Goal: Transaction & Acquisition: Download file/media

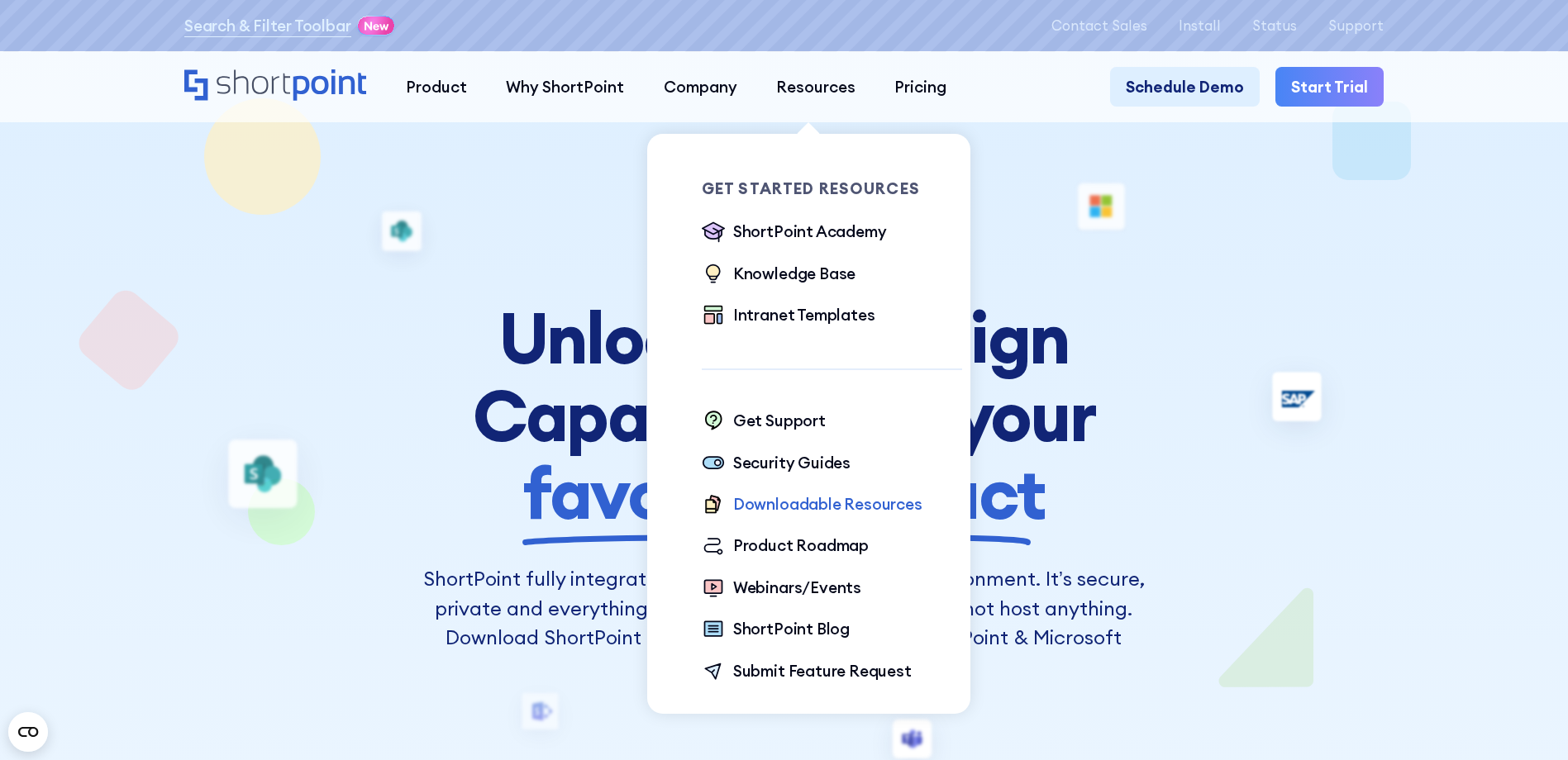
click at [793, 506] on div "Downloadable Resources" at bounding box center [828, 504] width 189 height 23
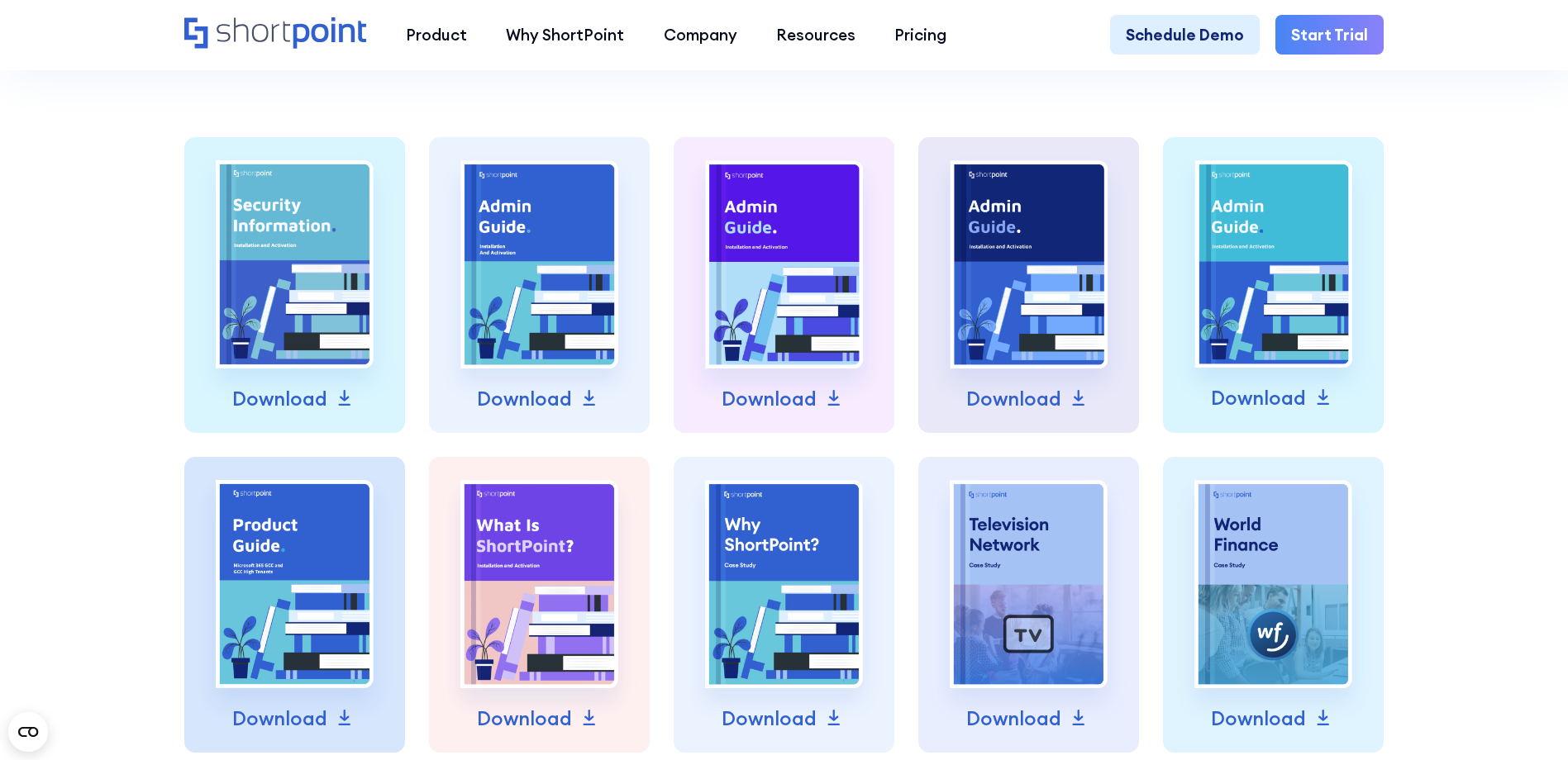
scroll to position [578, 0]
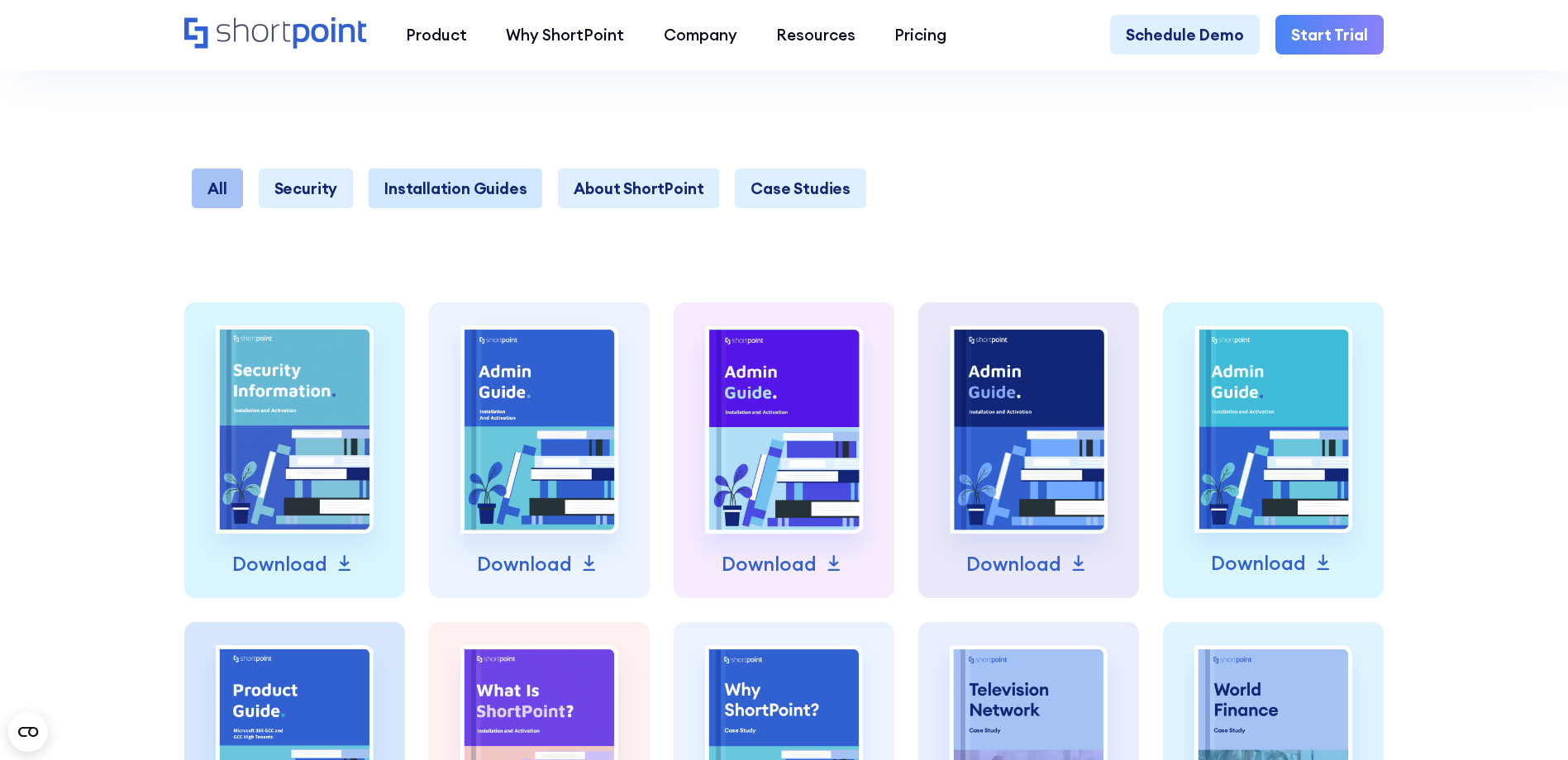
click at [432, 201] on link "Installation Guides" at bounding box center [455, 188] width 174 height 39
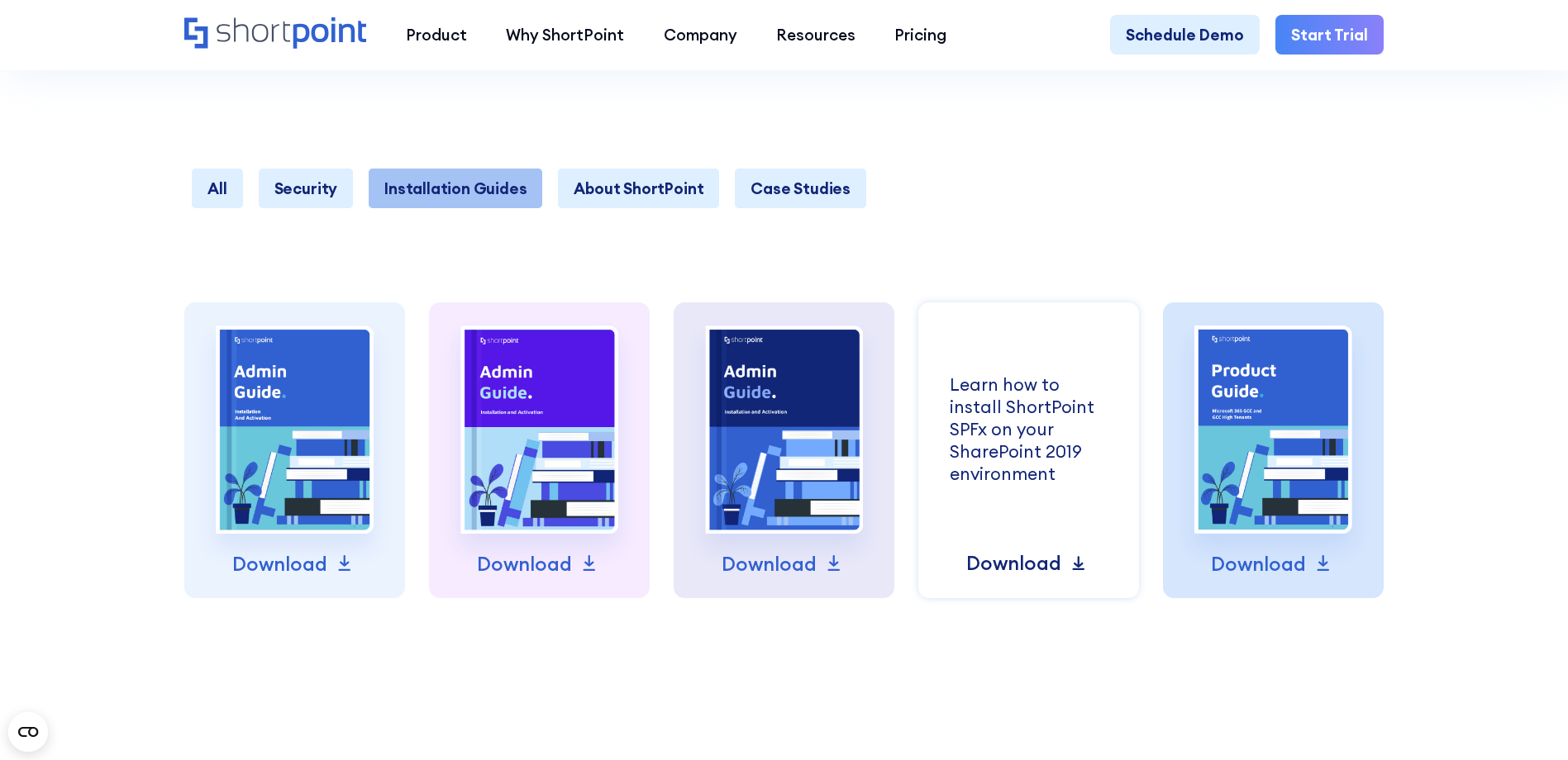
click at [1023, 576] on p "Download" at bounding box center [1014, 564] width 95 height 29
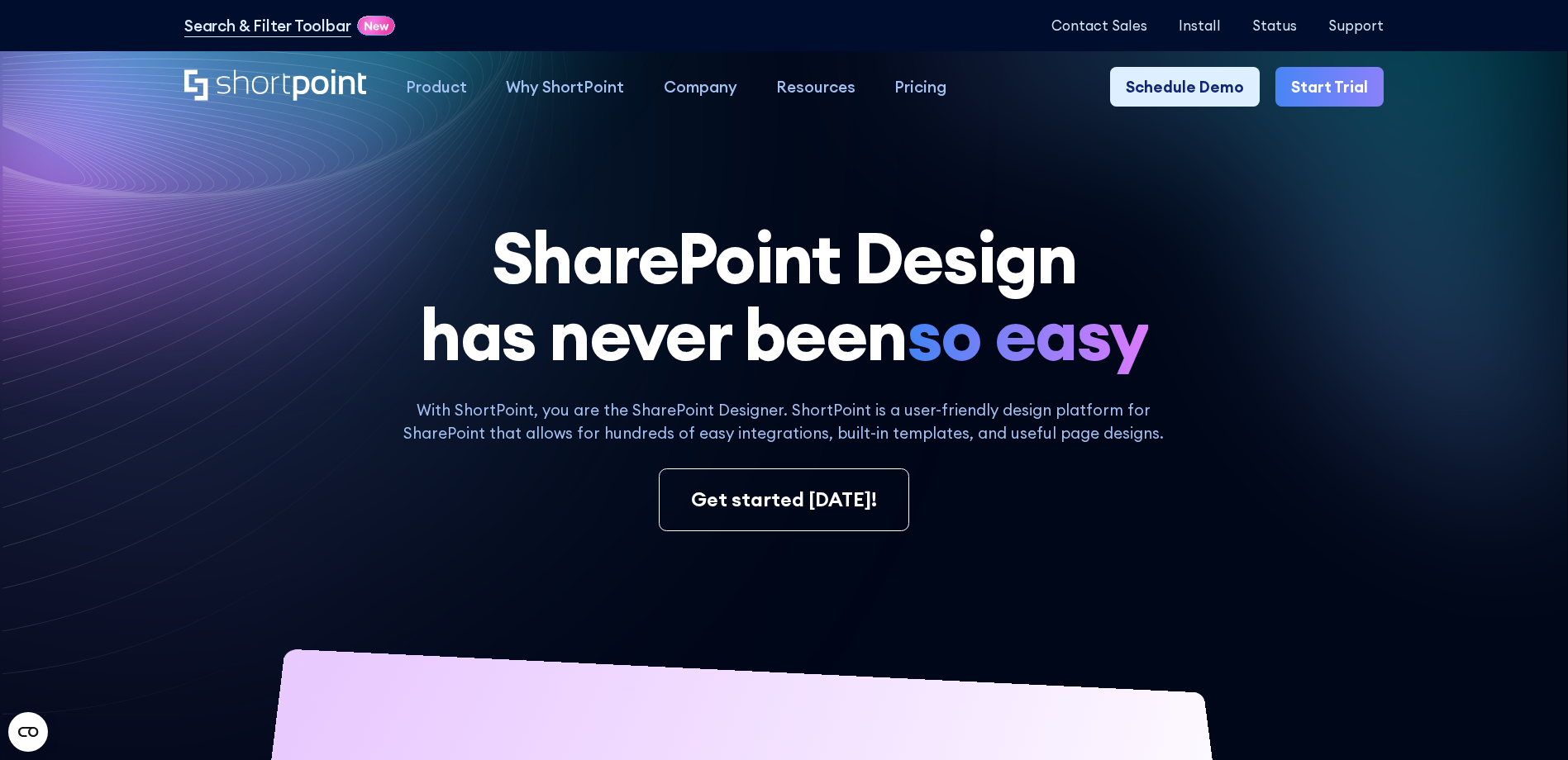
click at [1217, 35] on div "Search & Filter Toolbar -734 Days -3 Hours -55 Minutes -21 Seconds Until Launch…" at bounding box center [784, 25] width 1200 height 29
click at [1214, 30] on p "Install" at bounding box center [1200, 25] width 42 height 16
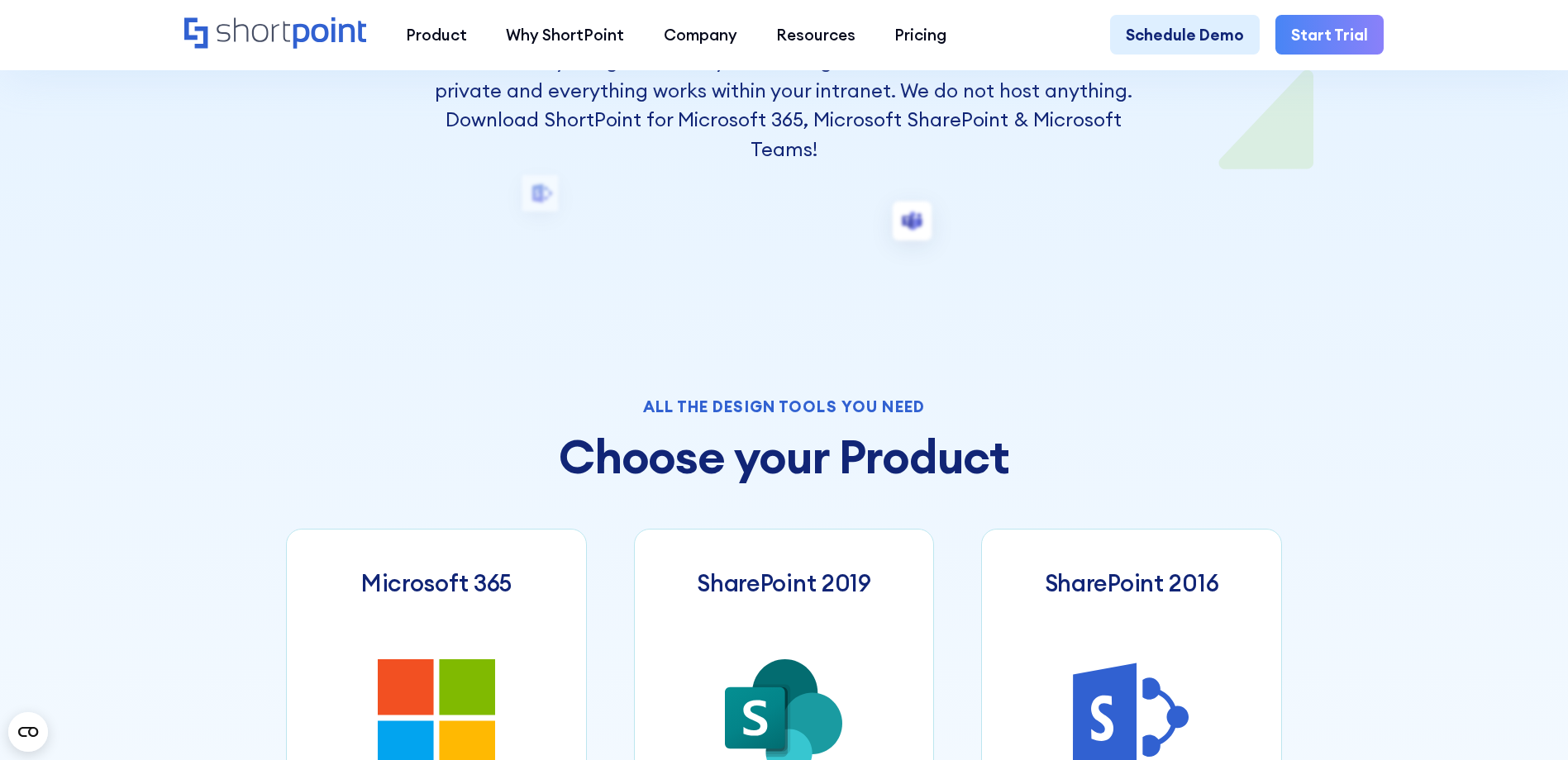
scroll to position [661, 0]
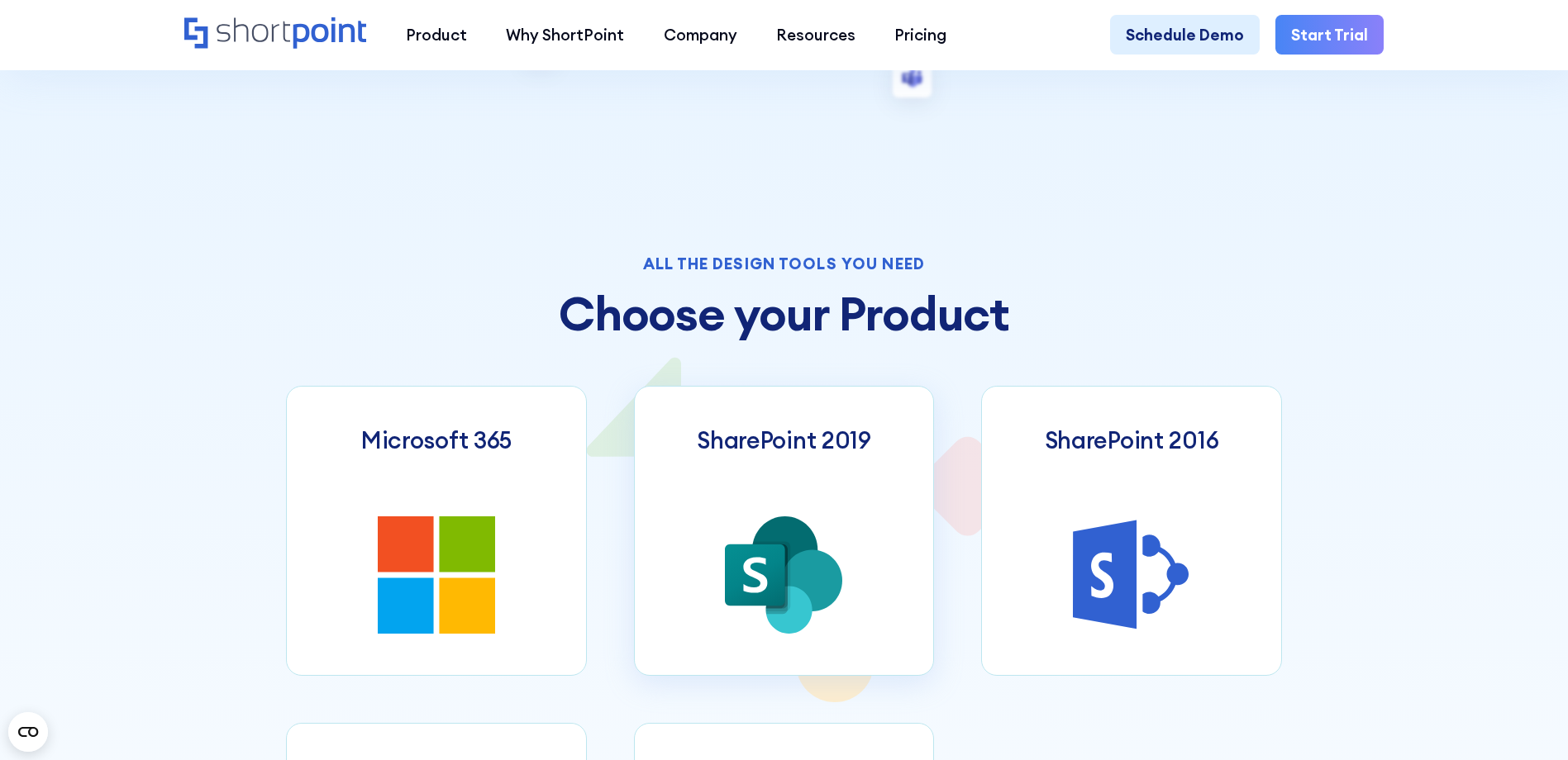
click at [748, 469] on link "SharePoint 2019" at bounding box center [784, 531] width 301 height 291
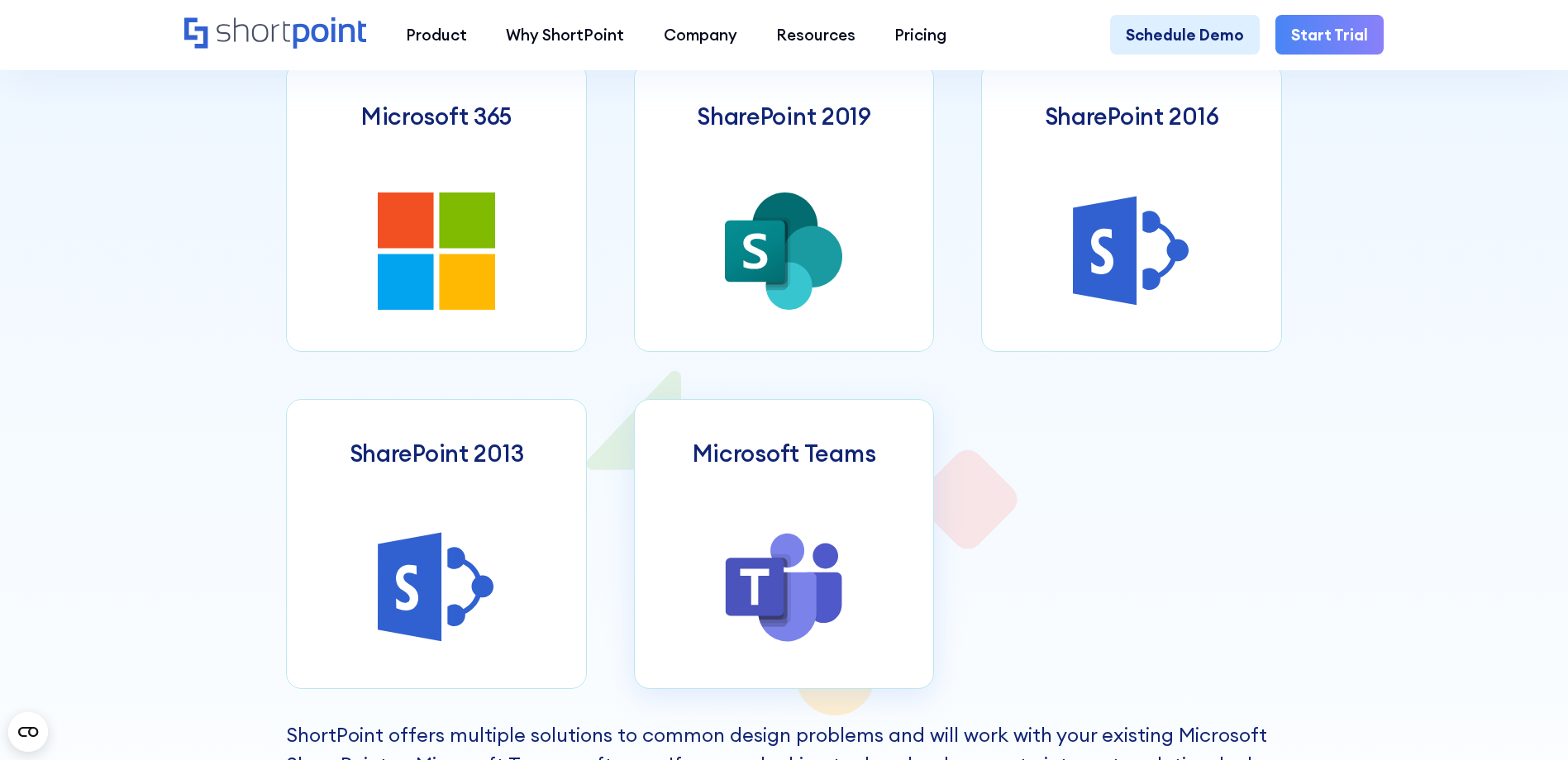
scroll to position [992, 0]
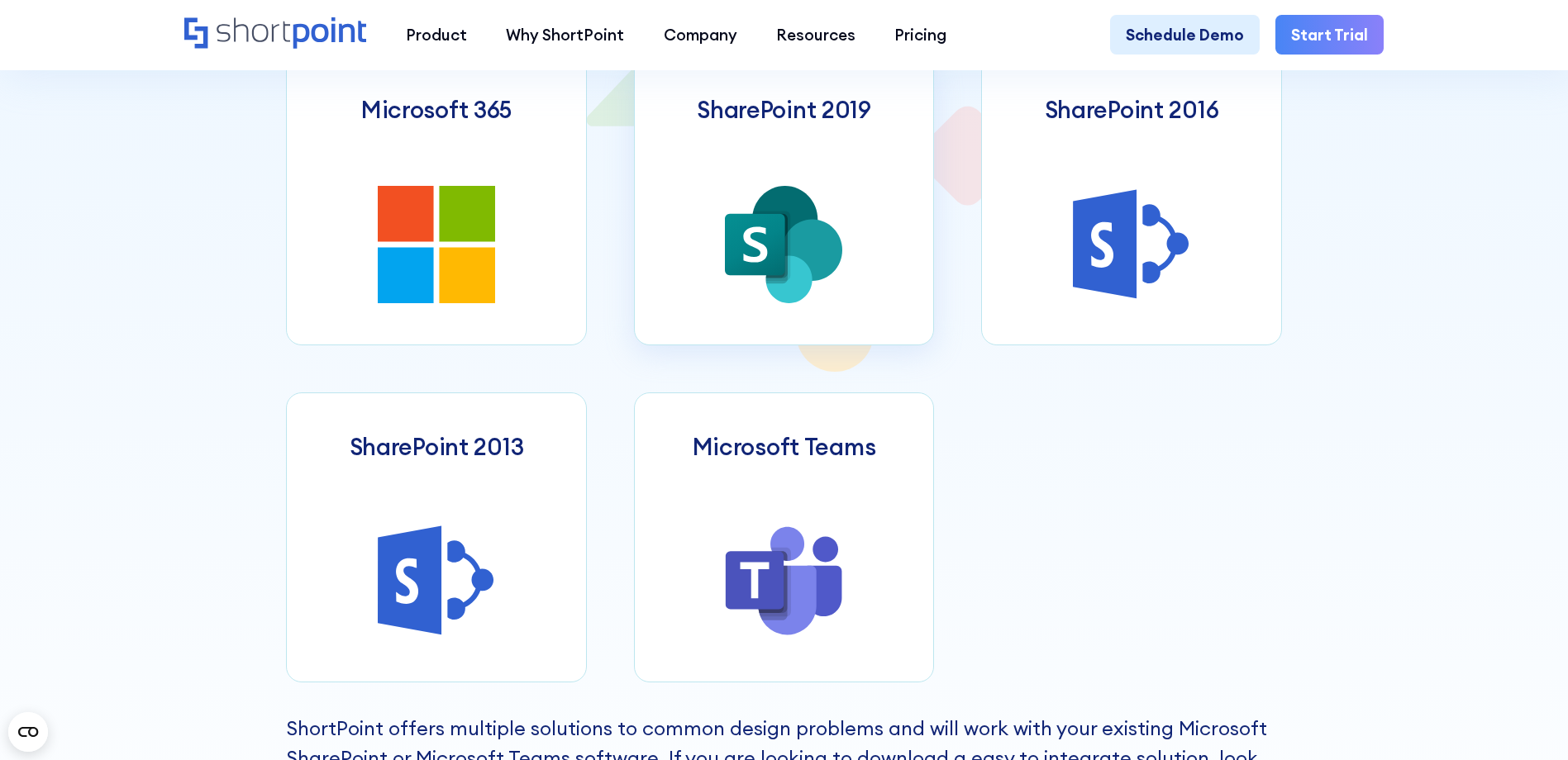
click at [771, 200] on icon at bounding box center [785, 219] width 66 height 67
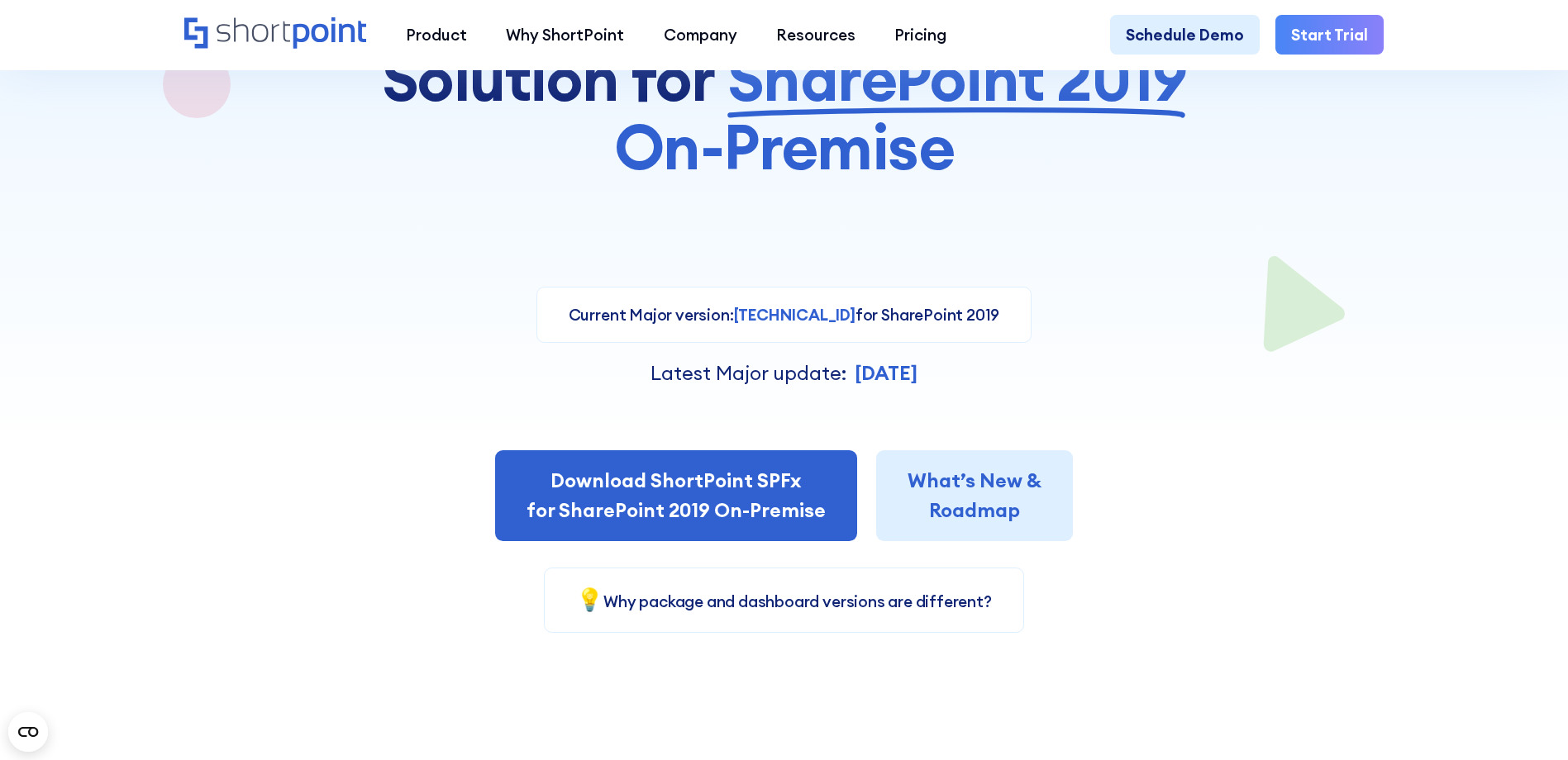
scroll to position [330, 0]
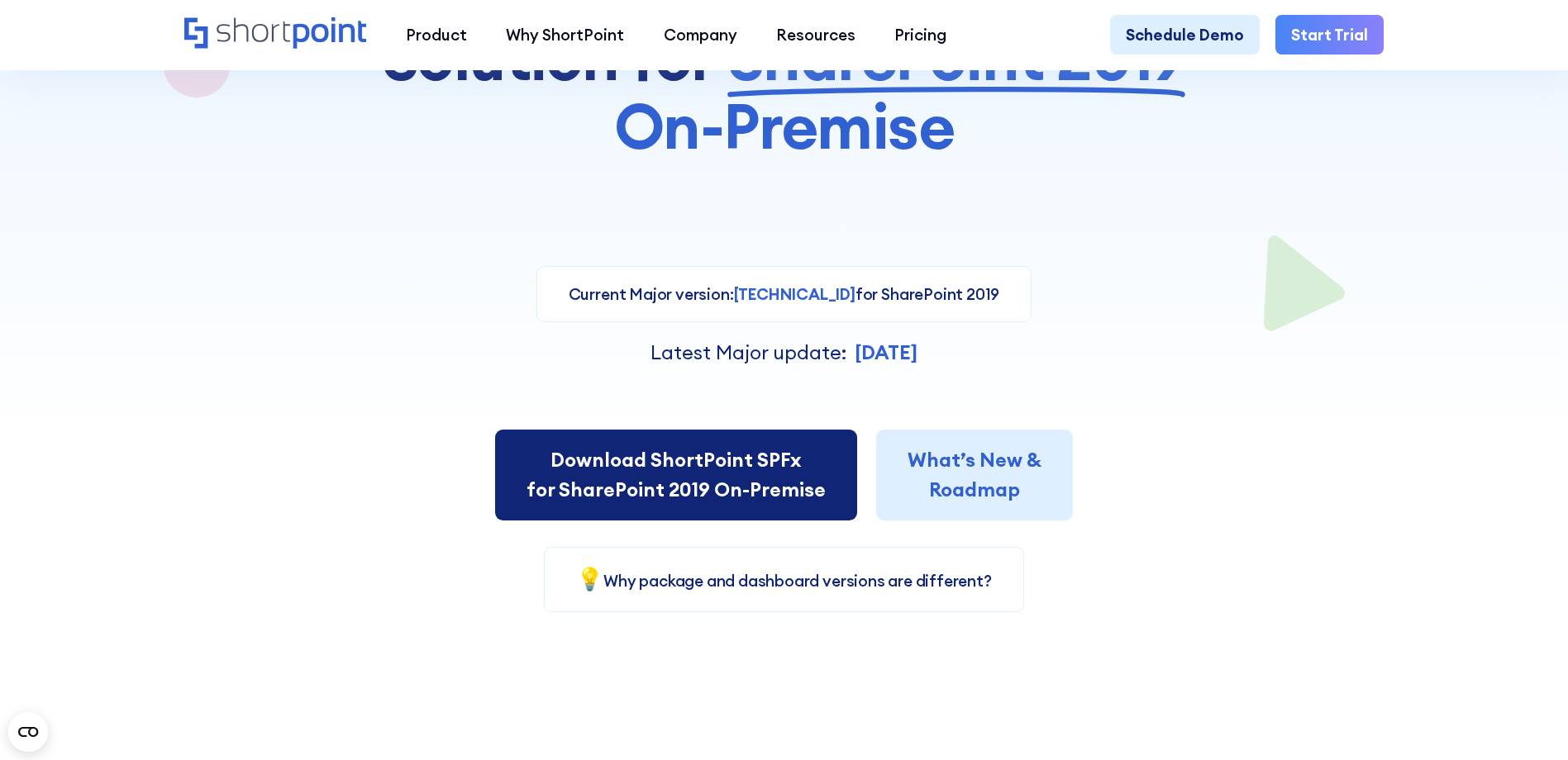
click at [699, 495] on link "Download ShortPoint SPFx for SharePoint 2019 On-Premise" at bounding box center [676, 475] width 362 height 90
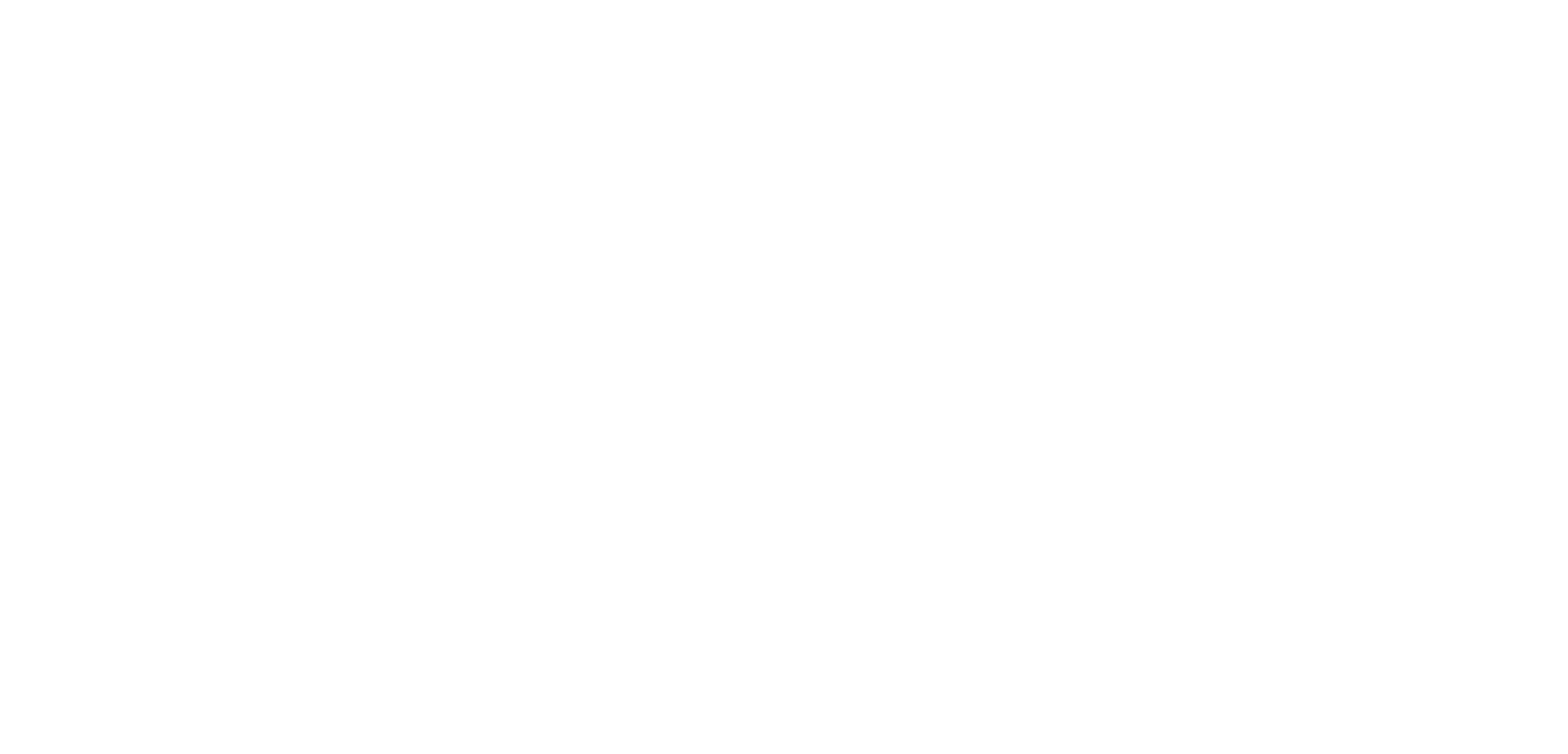
select select "SharePoint 2019 (On-Premise)"
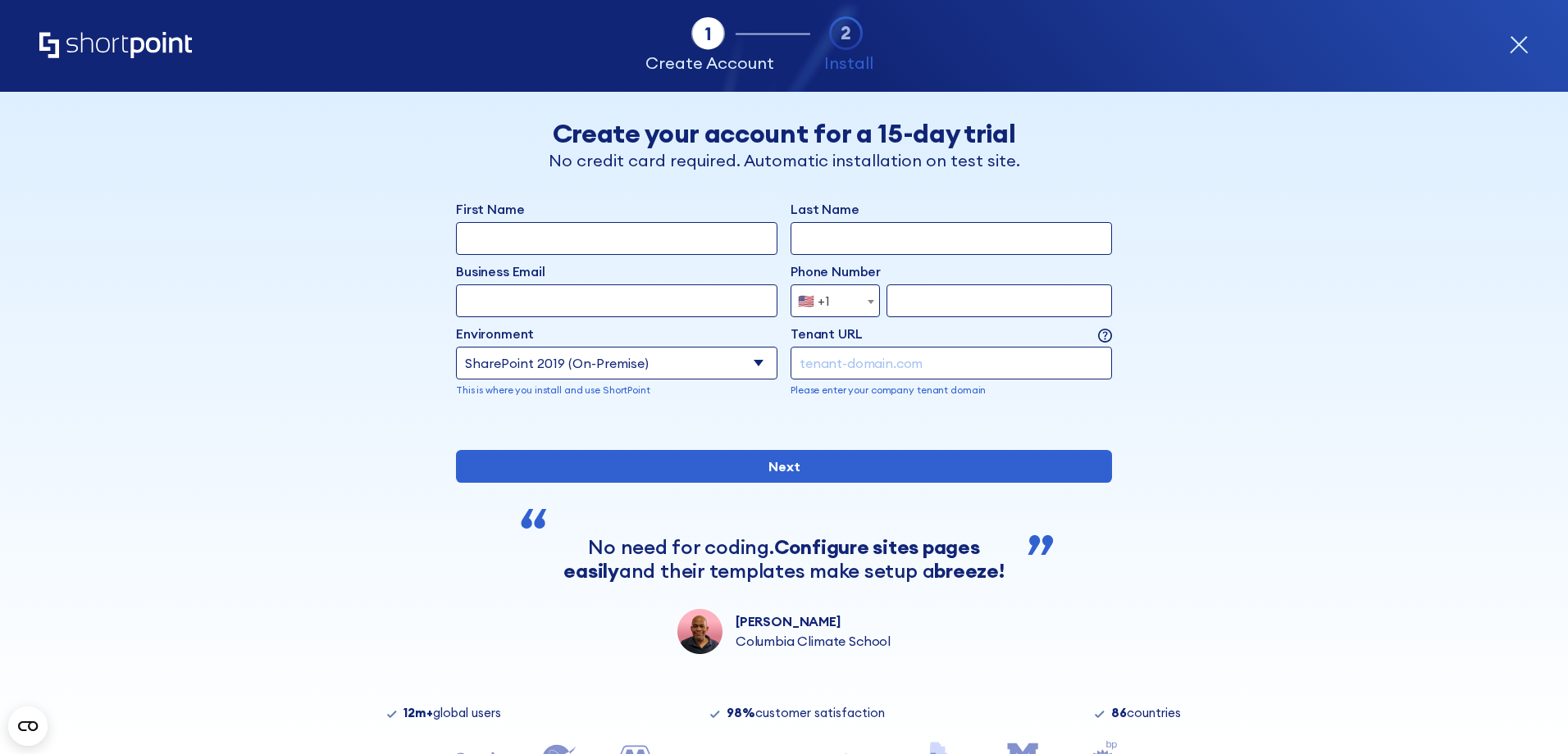
click at [853, 358] on input "form" at bounding box center [951, 363] width 322 height 33
click at [113, 46] on icon "Home" at bounding box center [116, 45] width 153 height 27
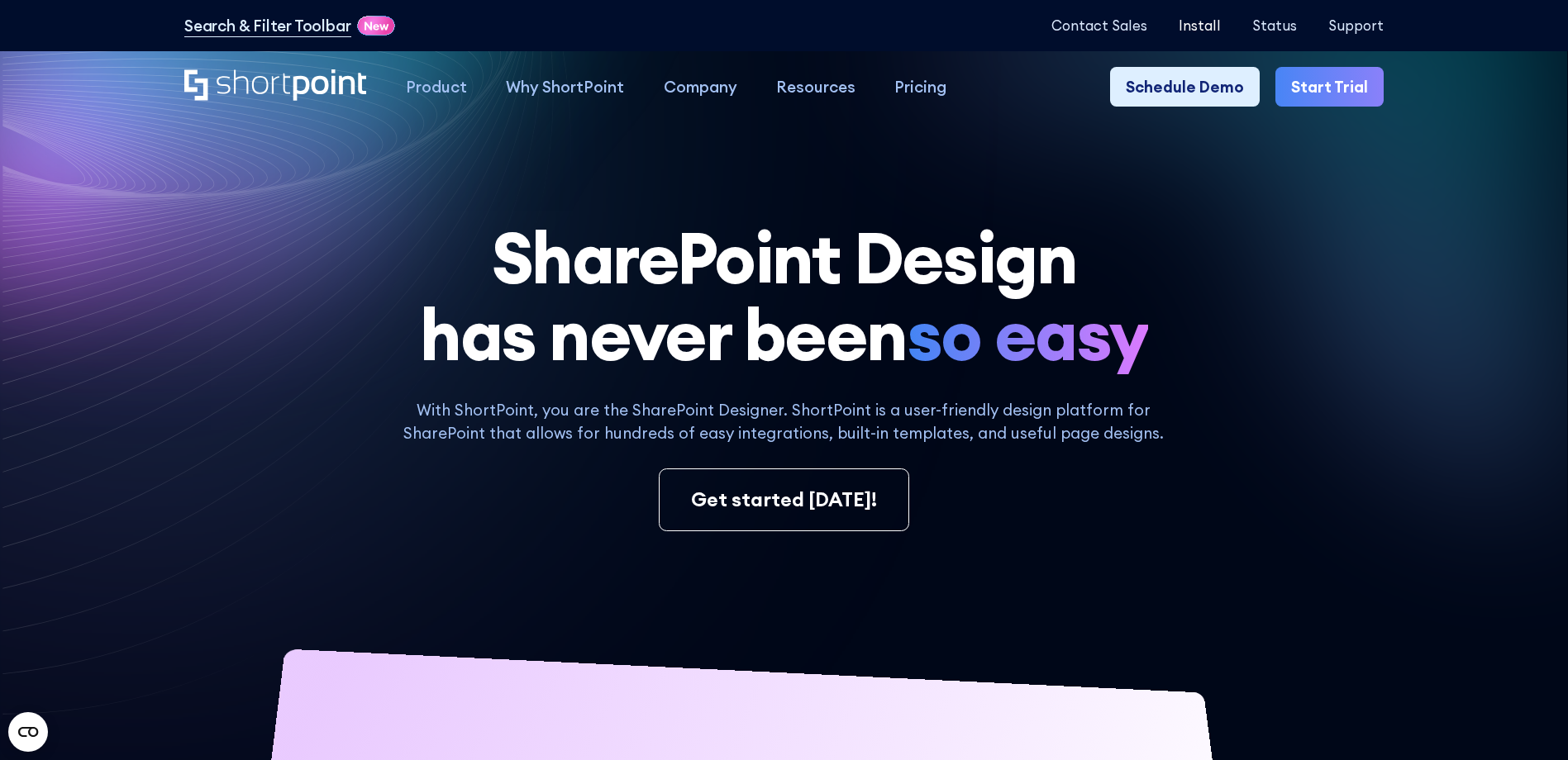
click at [1200, 28] on p "Install" at bounding box center [1200, 25] width 42 height 16
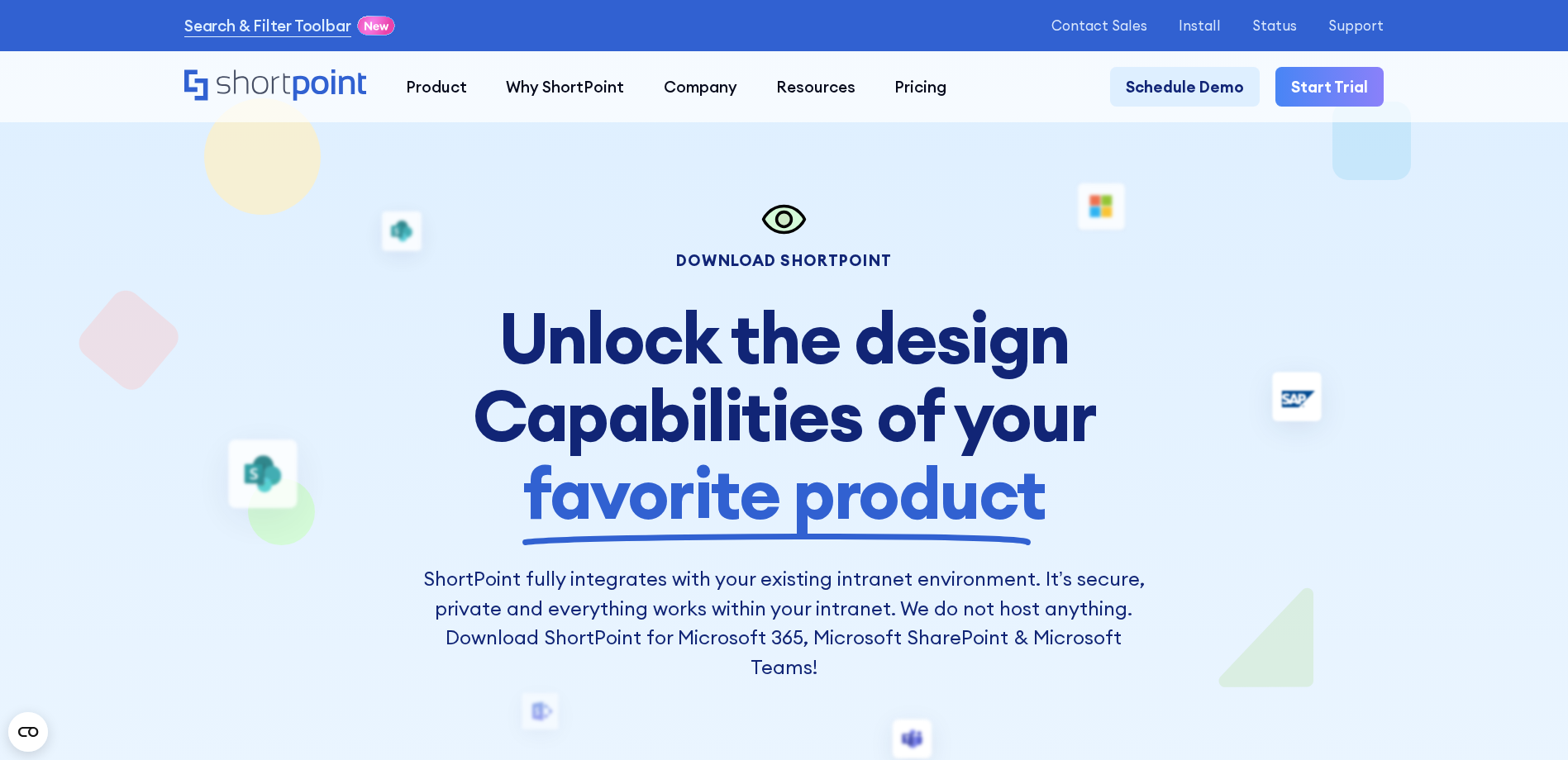
click at [802, 254] on div "Download Shortpoint" at bounding box center [784, 261] width 735 height 16
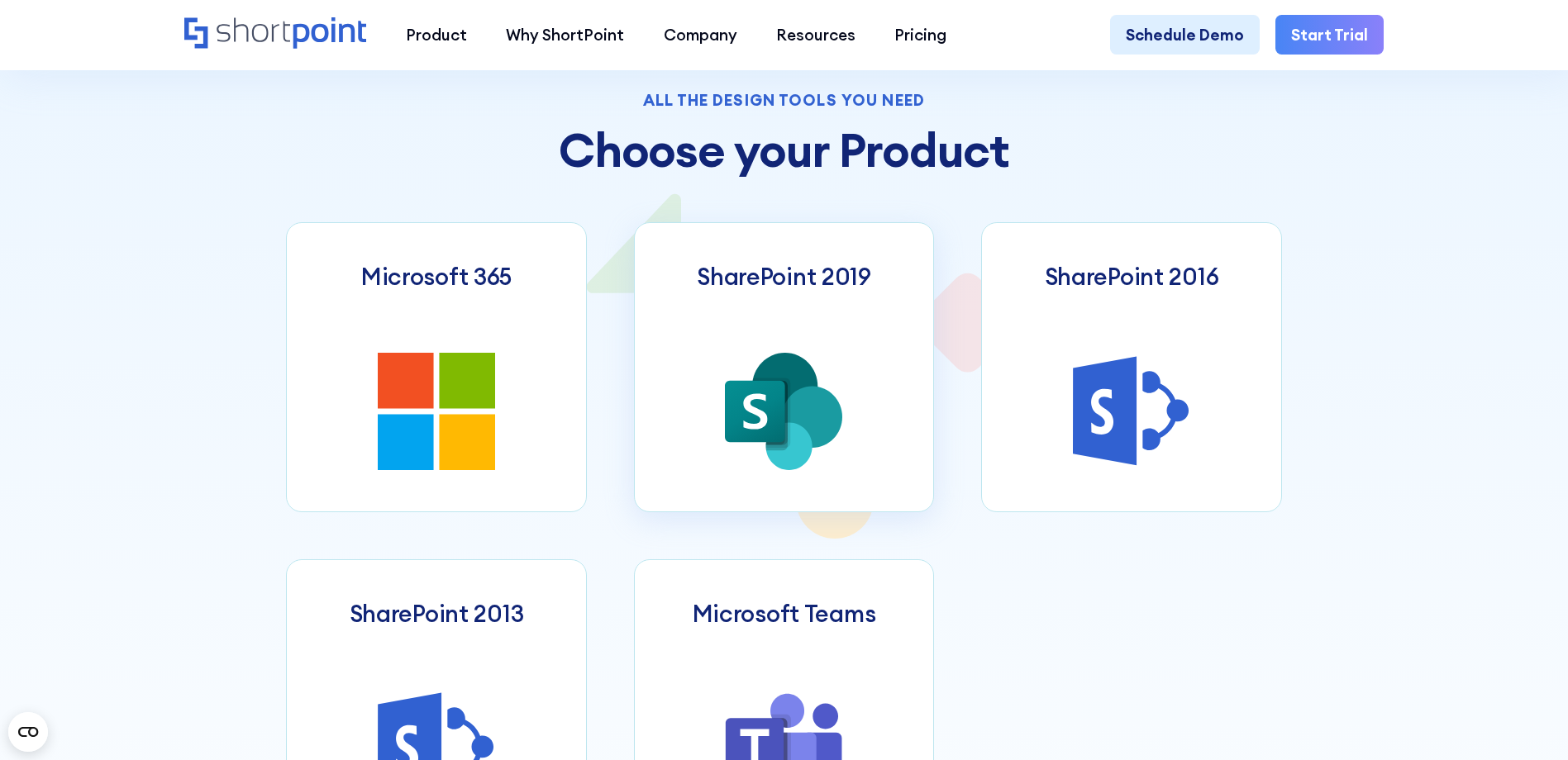
scroll to position [827, 0]
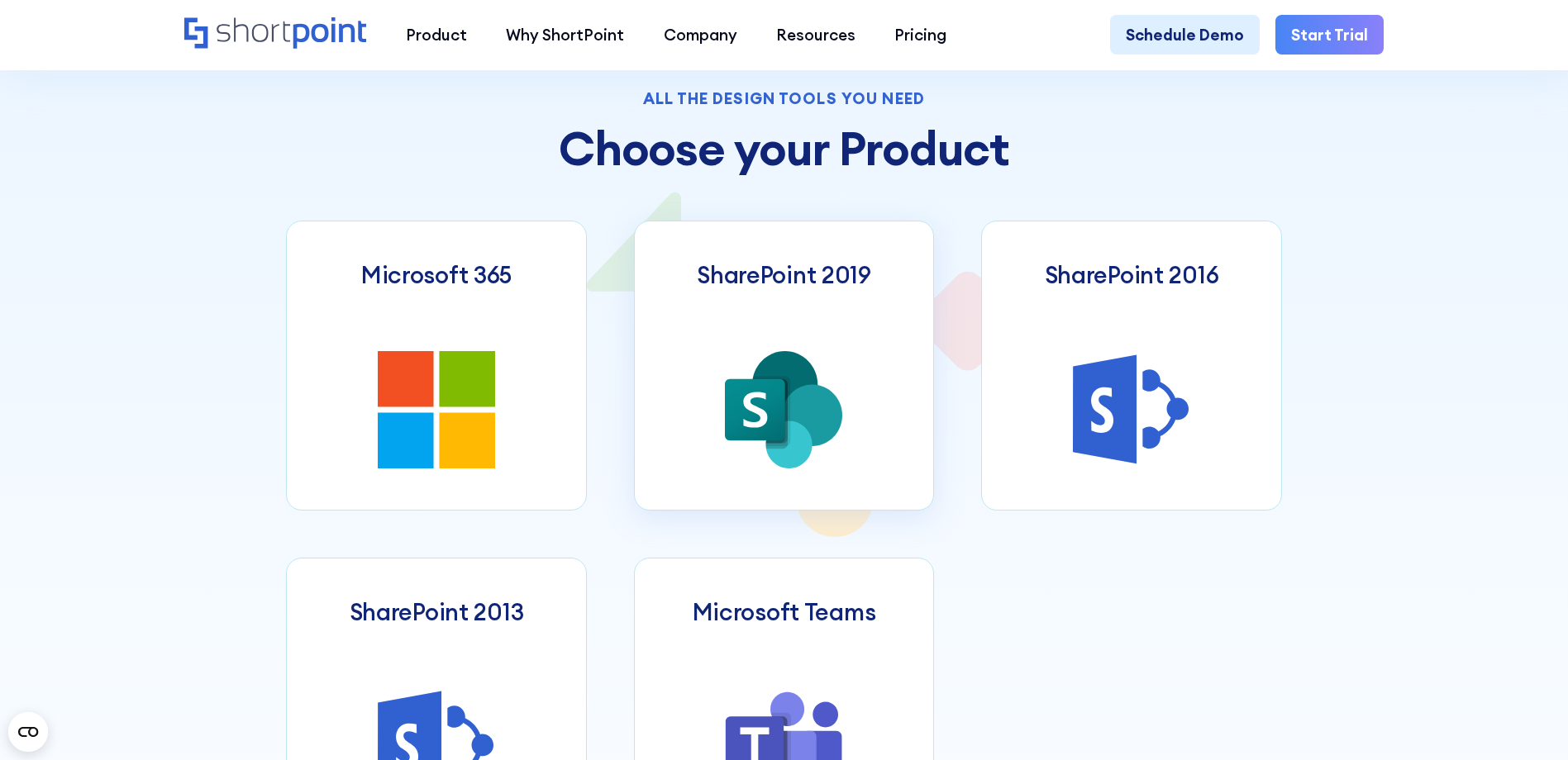
click at [790, 290] on h3 "SharePoint 2019" at bounding box center [784, 275] width 175 height 29
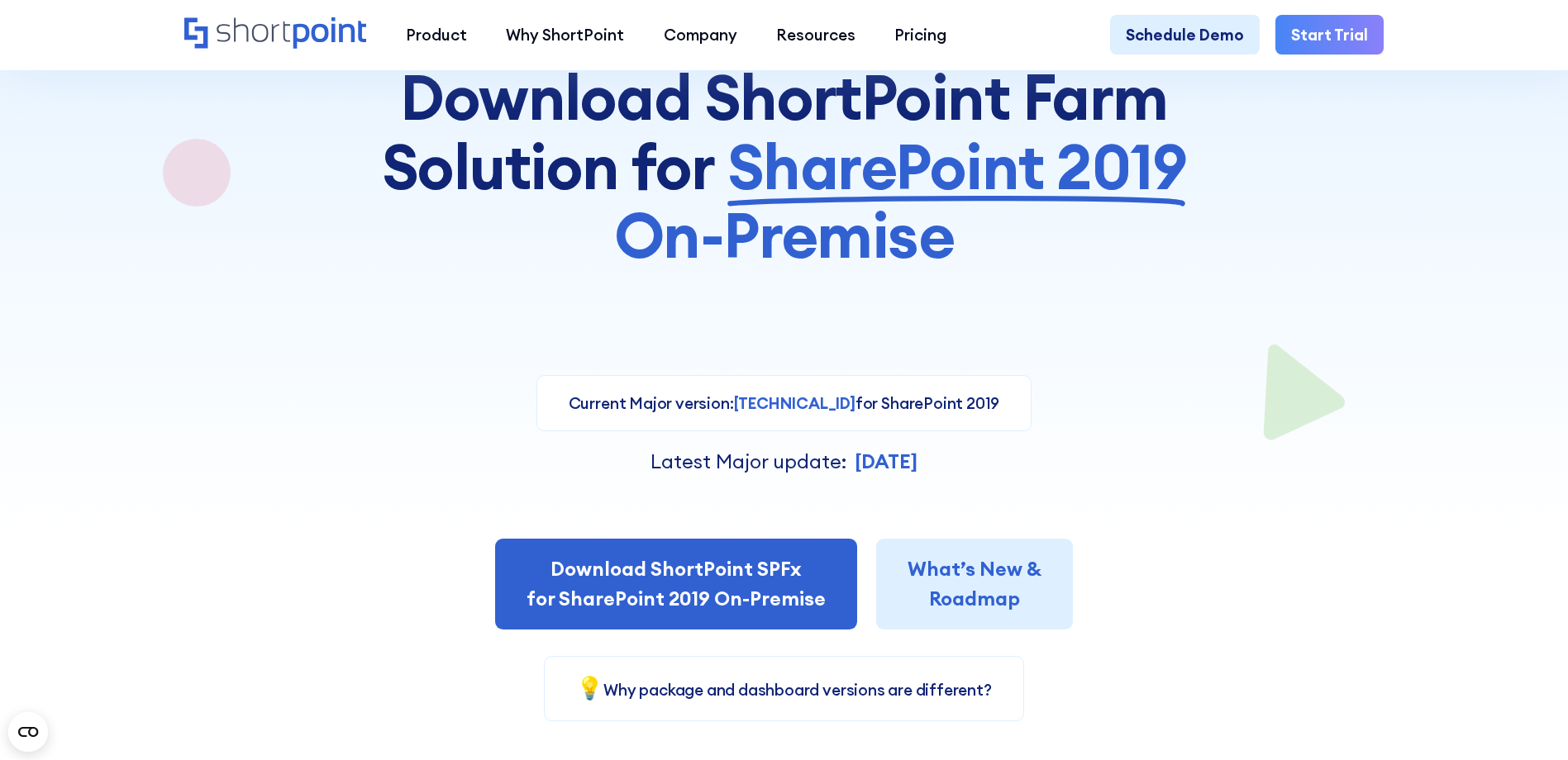
scroll to position [330, 0]
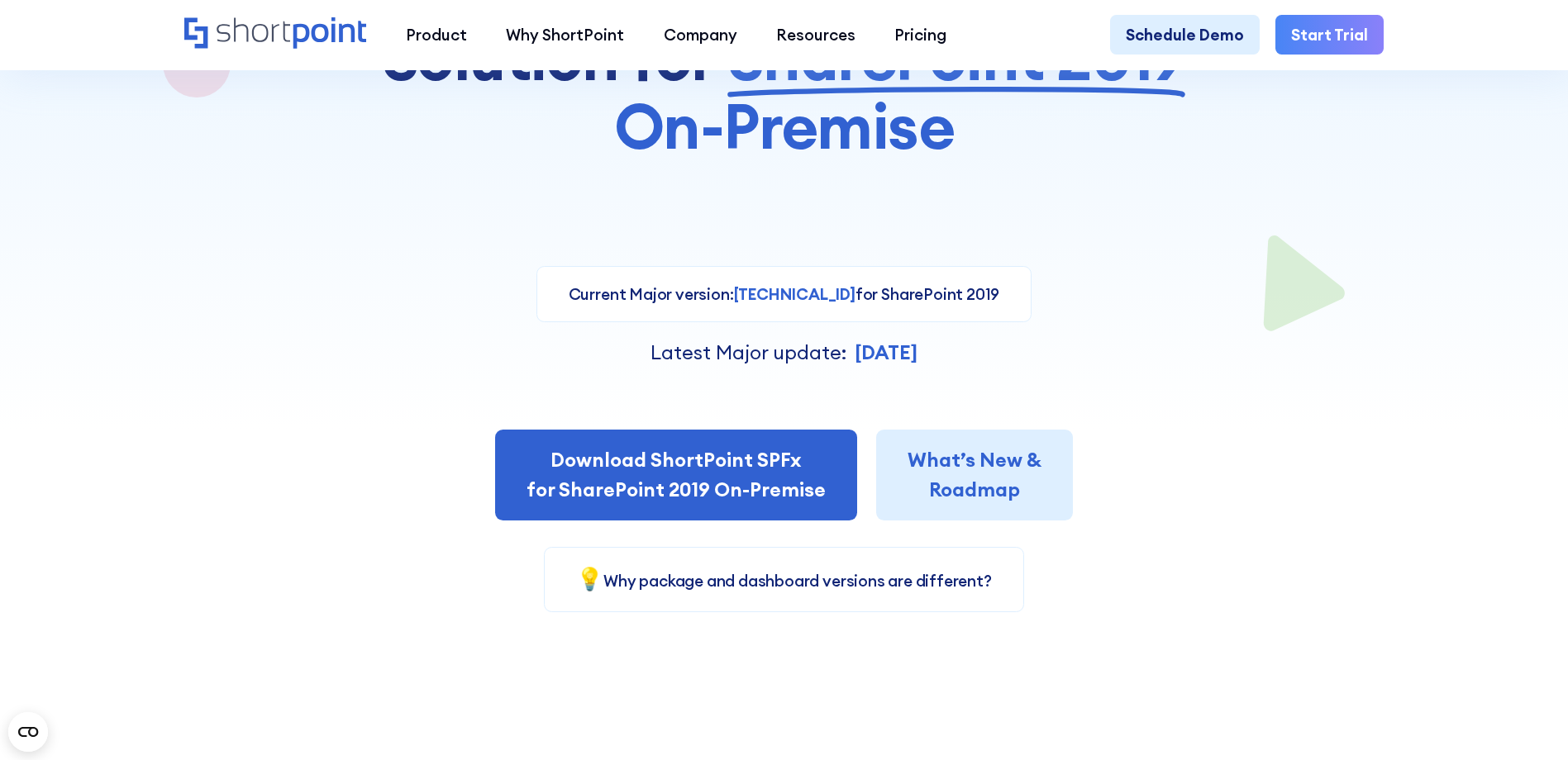
click at [790, 301] on span "8.5.3.0" at bounding box center [795, 294] width 122 height 20
drag, startPoint x: 770, startPoint y: 297, endPoint x: 834, endPoint y: 298, distance: 64.0
click at [834, 298] on p "Current Major version: 8.5.3.0 for SharePoint 2019" at bounding box center [784, 294] width 432 height 23
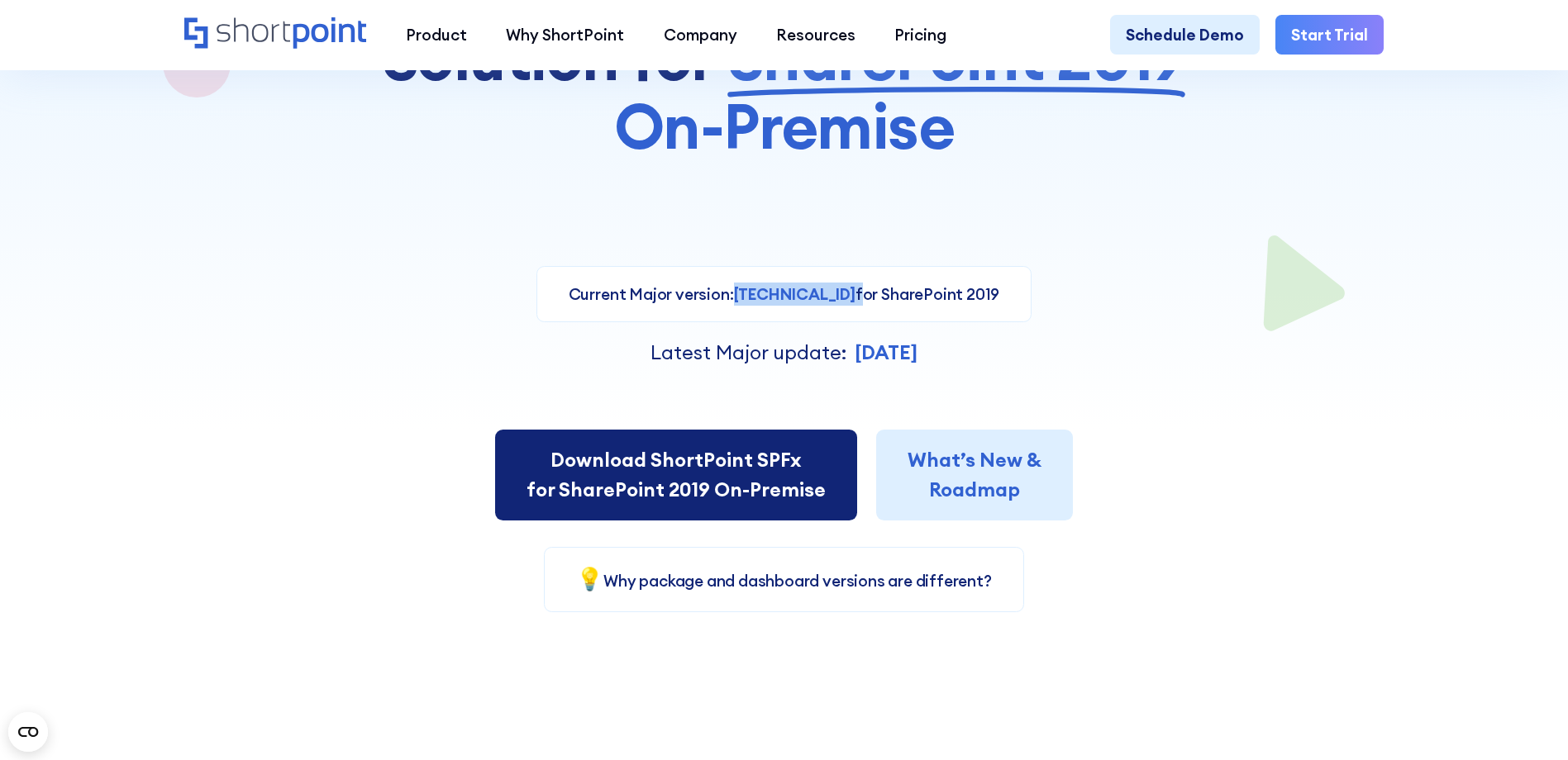
click at [662, 476] on link "Download ShortPoint SPFx for SharePoint 2019 On-Premise" at bounding box center [676, 475] width 362 height 90
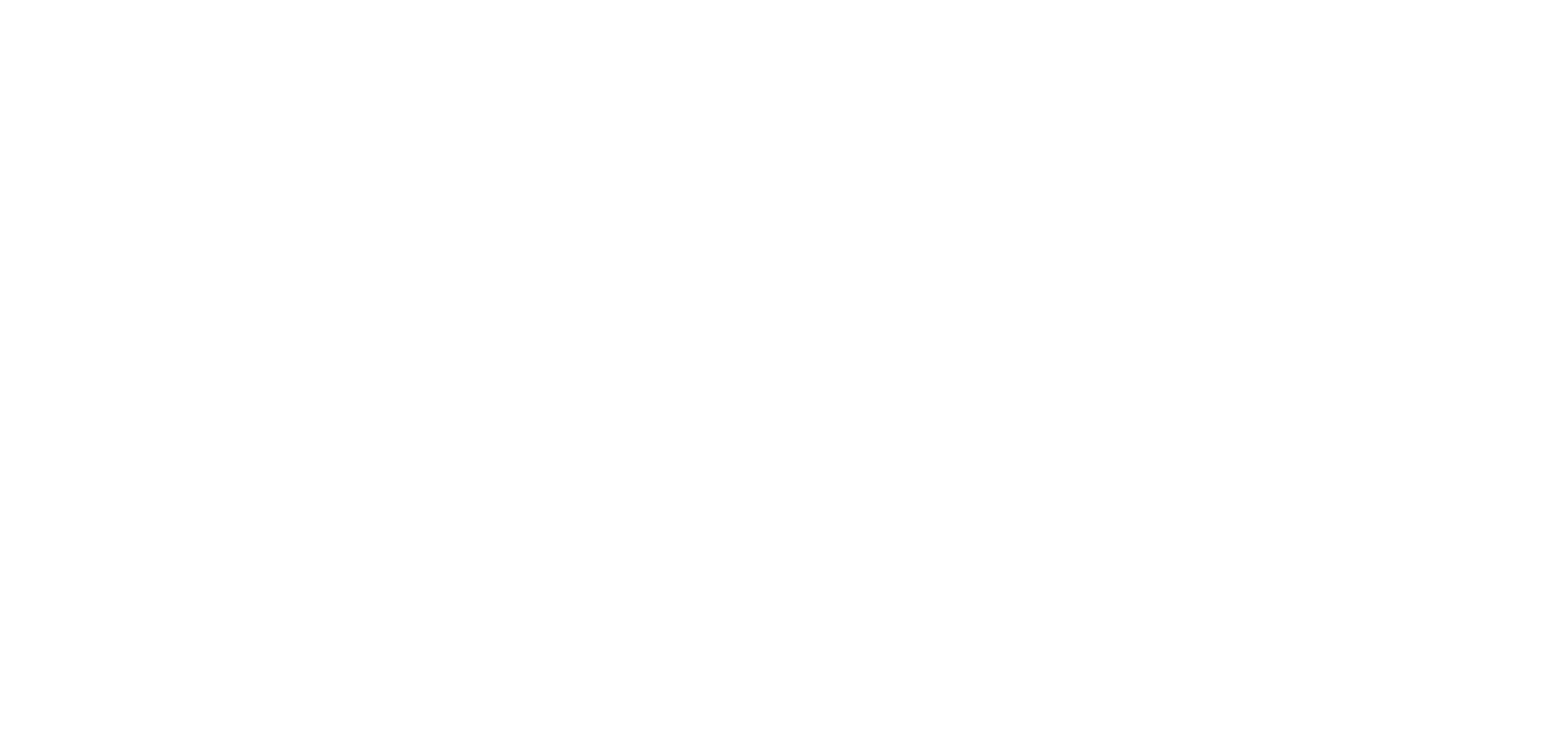
select select "SharePoint 2019 (On-Premise)"
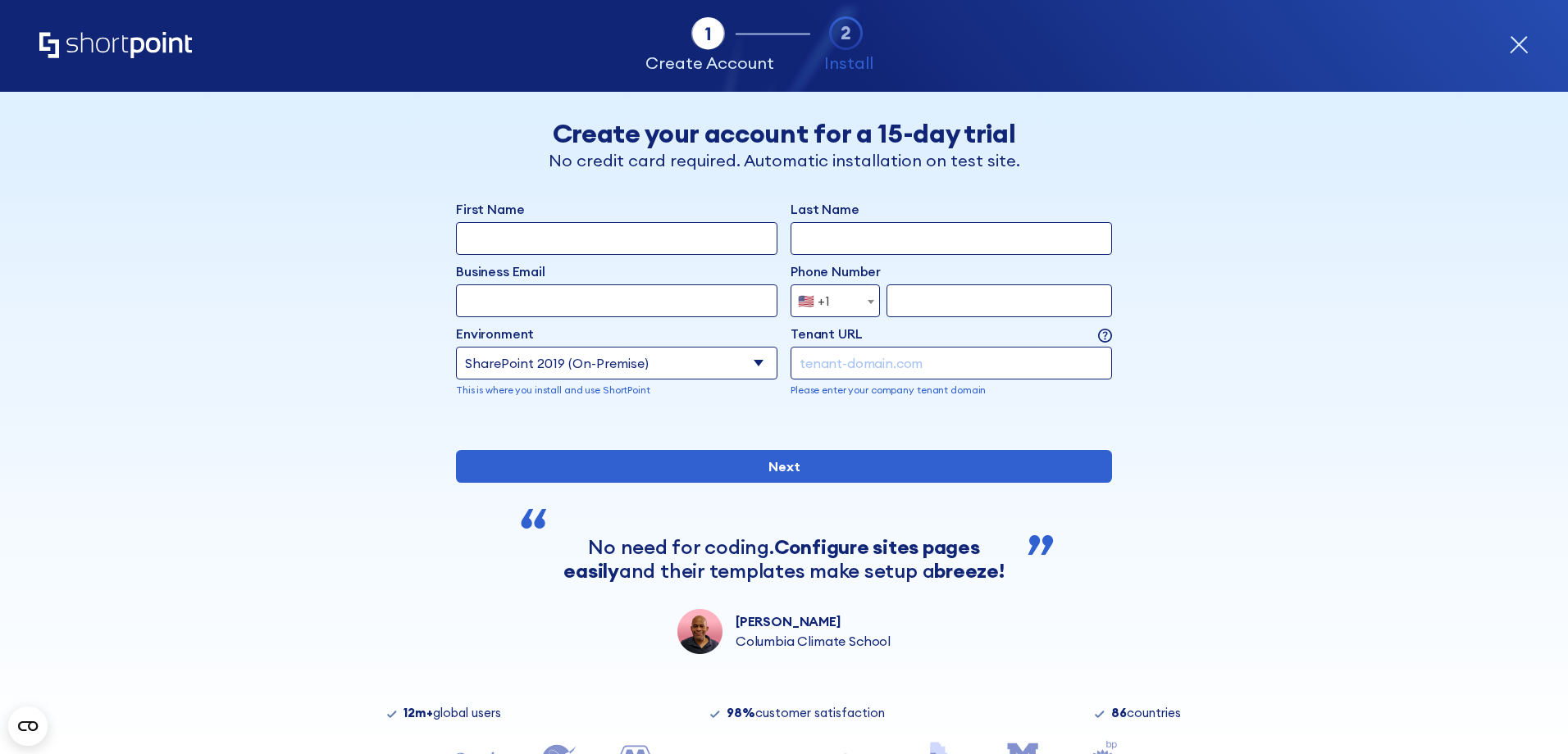
click at [539, 243] on input "First Name" at bounding box center [616, 238] width 322 height 33
type input "Robert"
type input "marioni"
type input "bmarioni@gmail.com"
select select "+1"
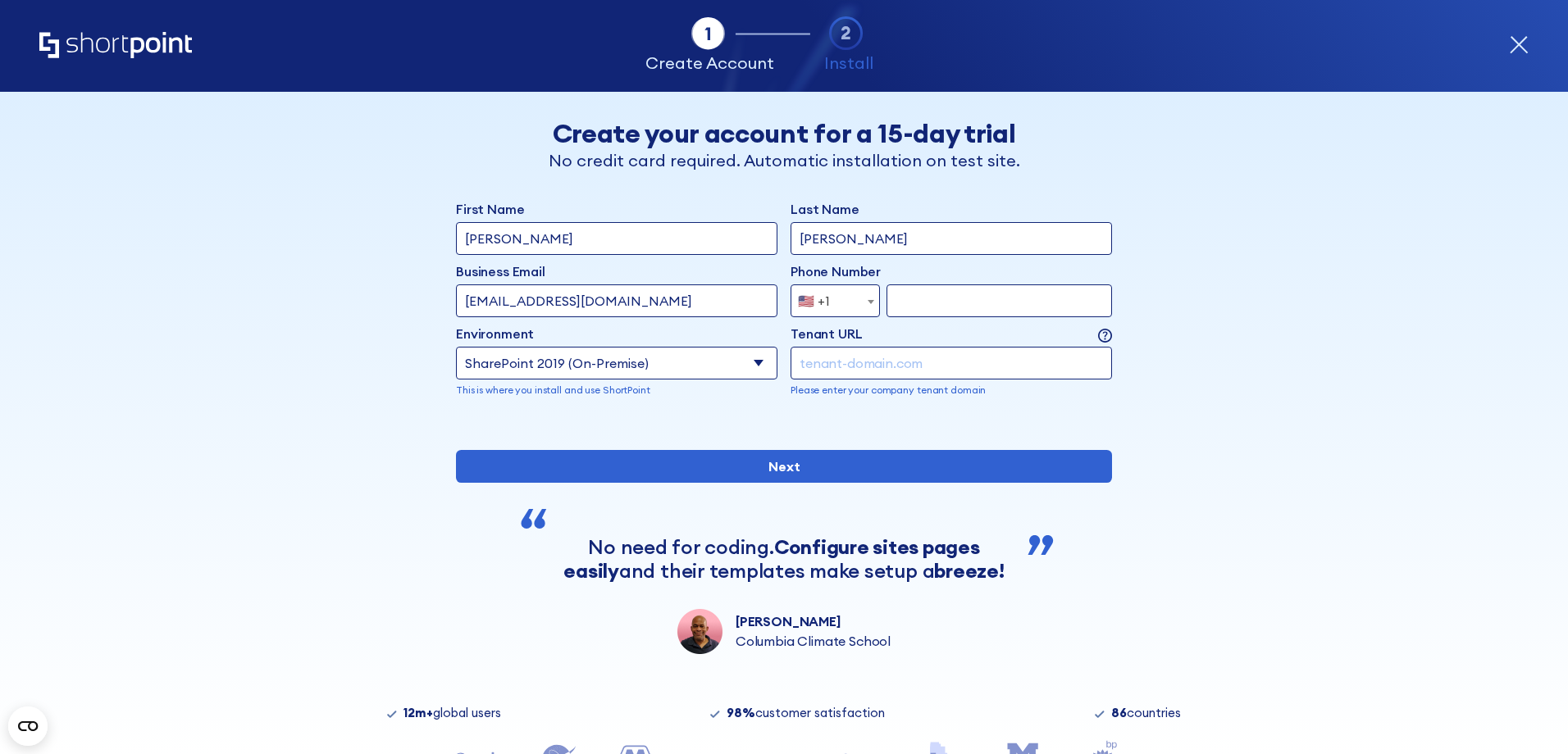
type input "5617774001"
drag, startPoint x: 640, startPoint y: 305, endPoint x: 304, endPoint y: 289, distance: 336.4
click at [305, 289] on div "Back Back Create your account for a 15-day trial No credit card required. Autom…" at bounding box center [784, 373] width 1004 height 563
type input "marionir@pbso.org"
drag, startPoint x: 973, startPoint y: 307, endPoint x: 807, endPoint y: 295, distance: 166.4
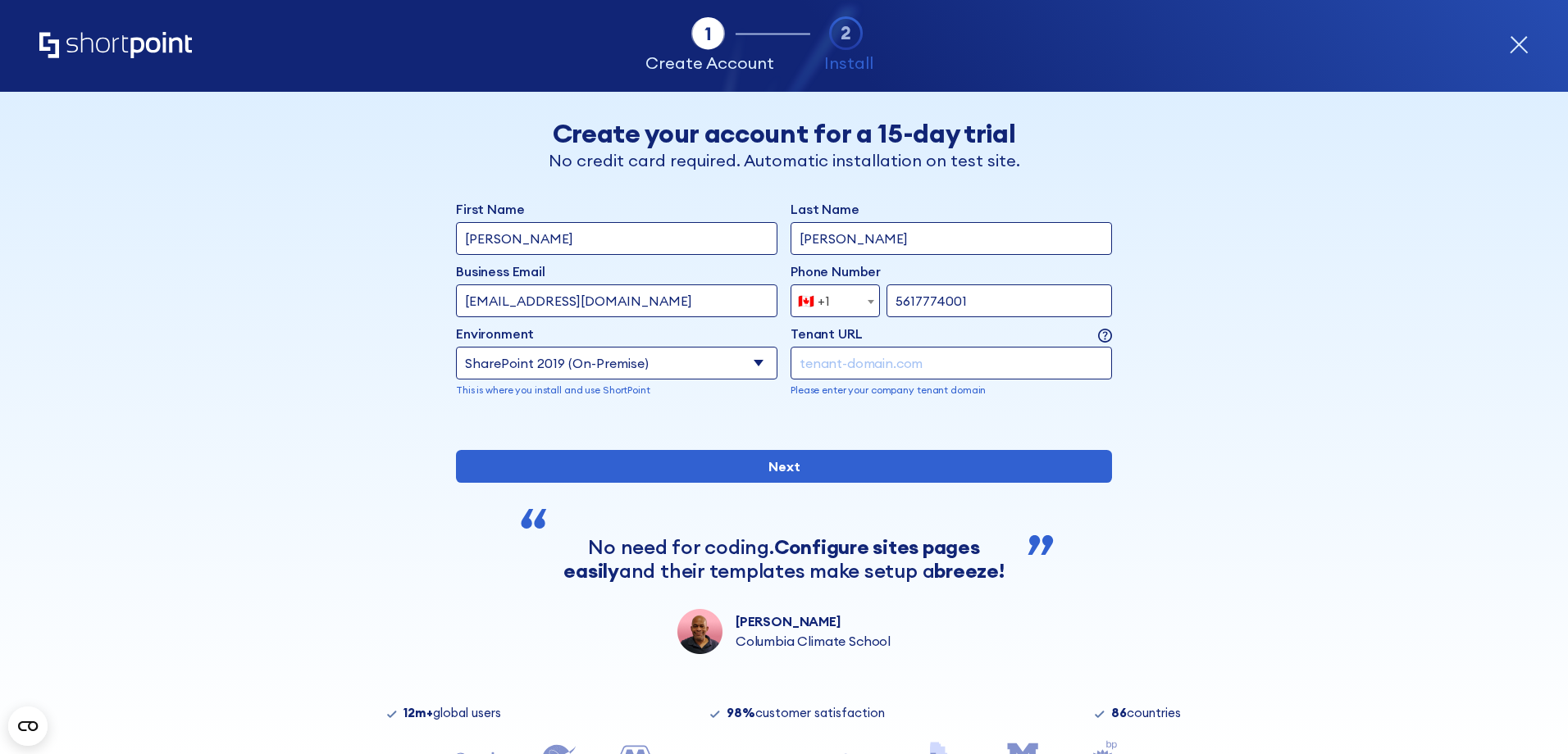
click at [807, 295] on div "🇨🇦 +1 Albania (+355) Algeria (+213) American Samoa (+1-684) Andorra (+376) Ango…" at bounding box center [951, 301] width 322 height 33
type input "5616883897"
click at [686, 361] on select "Select an environment Microsoft 365 SharePoint Online SharePoint 2019 (On-Premi…" at bounding box center [616, 363] width 322 height 33
click at [455, 347] on select "Select an environment Microsoft 365 SharePoint Online SharePoint 2019 (On-Premi…" at bounding box center [616, 363] width 322 height 33
click at [890, 366] on input "form" at bounding box center [951, 363] width 322 height 33
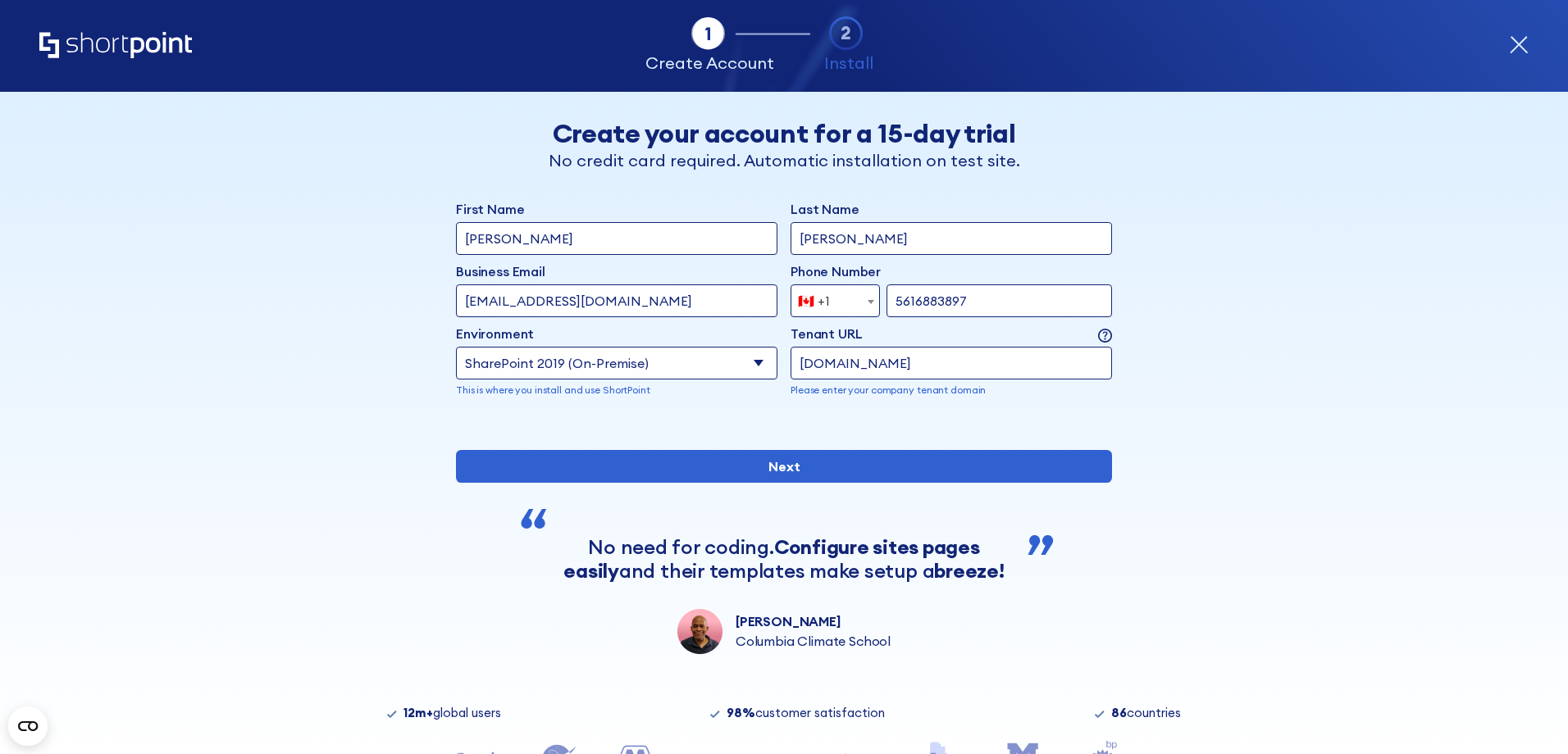
type input "pbso.org"
click at [915, 404] on div "First Name Robert Last Name marioni Business Email Invalid Email Address marion…" at bounding box center [783, 311] width 656 height 225
click at [795, 359] on input "pbso.org" at bounding box center [951, 363] width 322 height 33
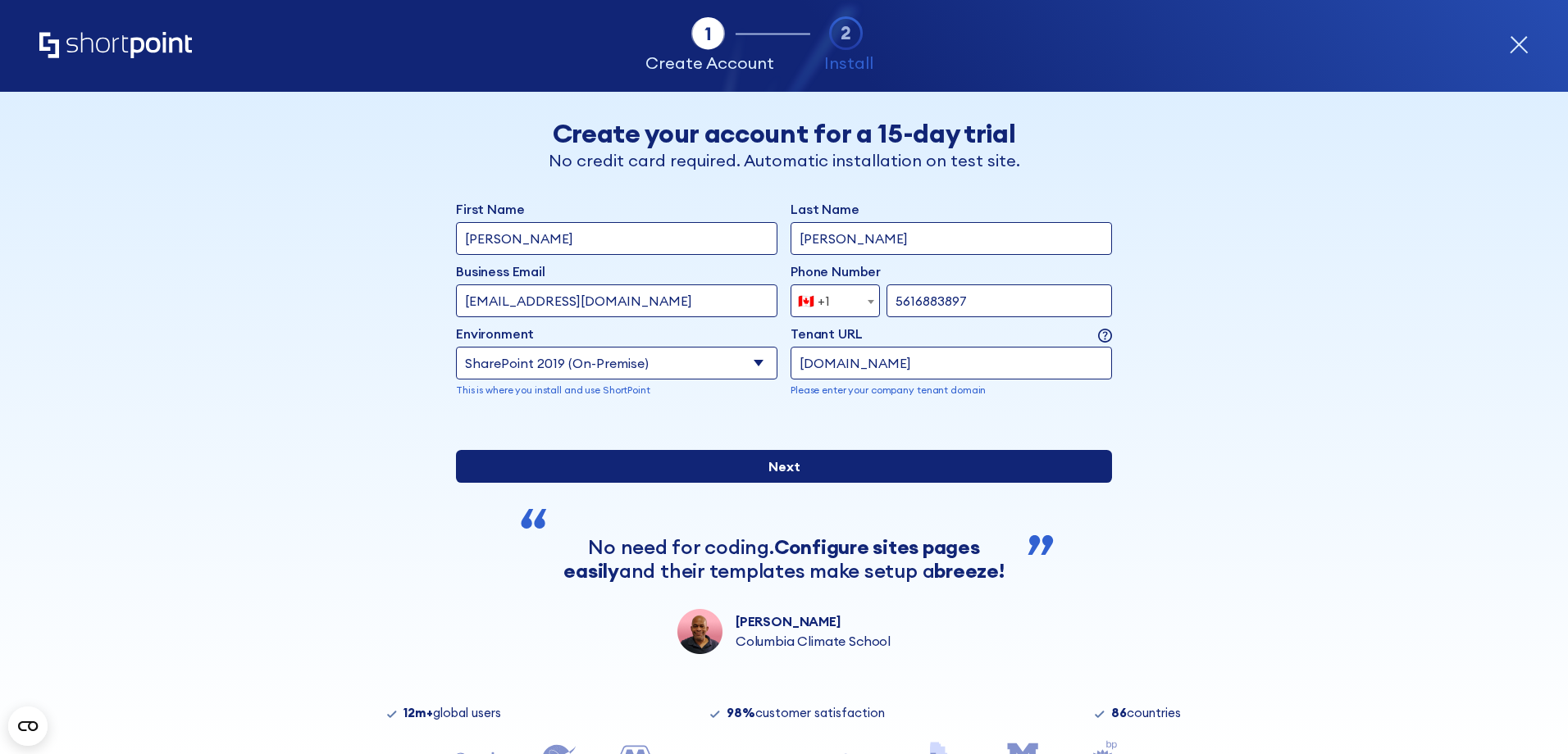
click at [751, 483] on input "Next" at bounding box center [783, 467] width 656 height 33
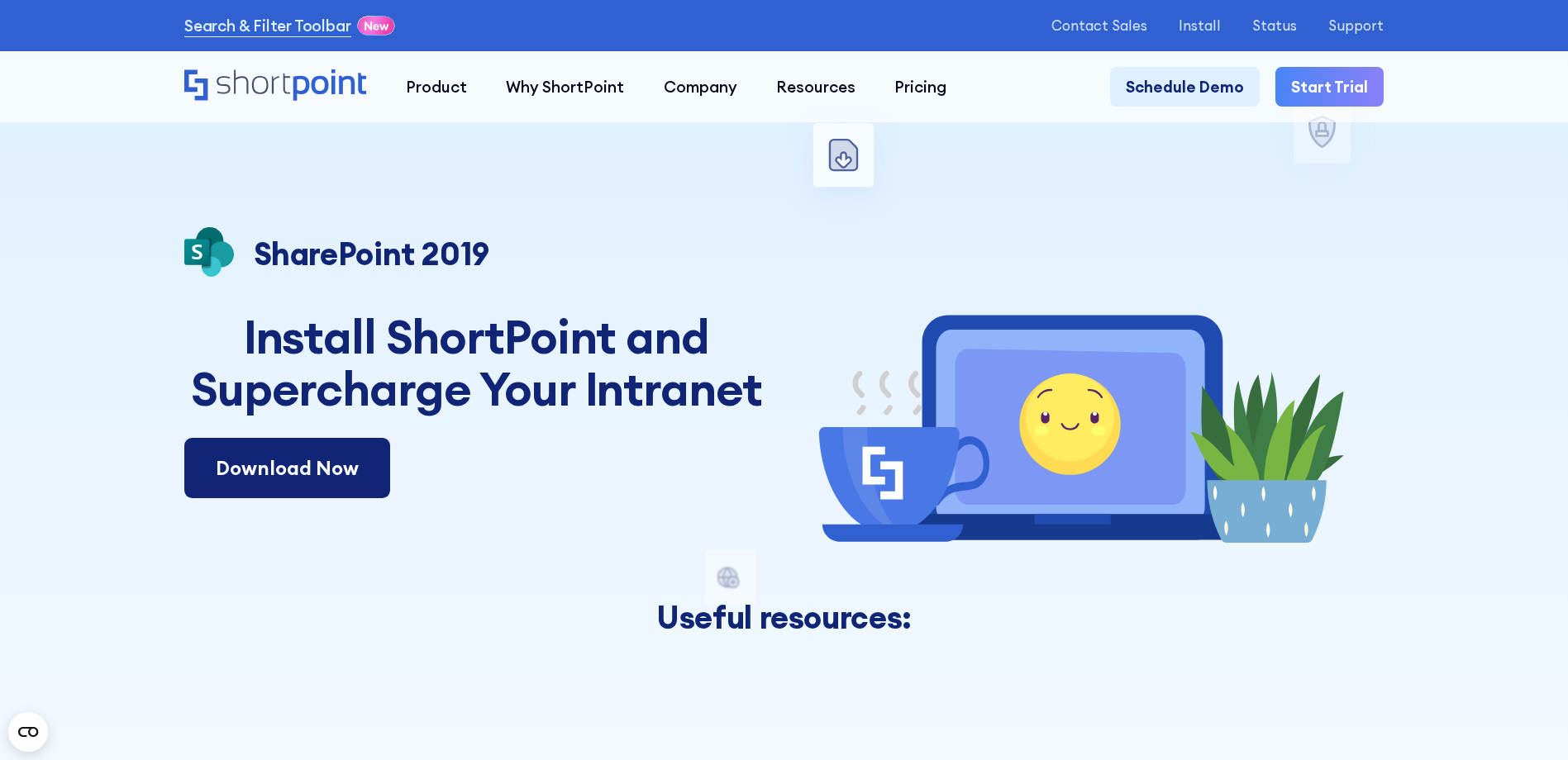
click at [355, 474] on link "Download Now" at bounding box center [287, 469] width 206 height 61
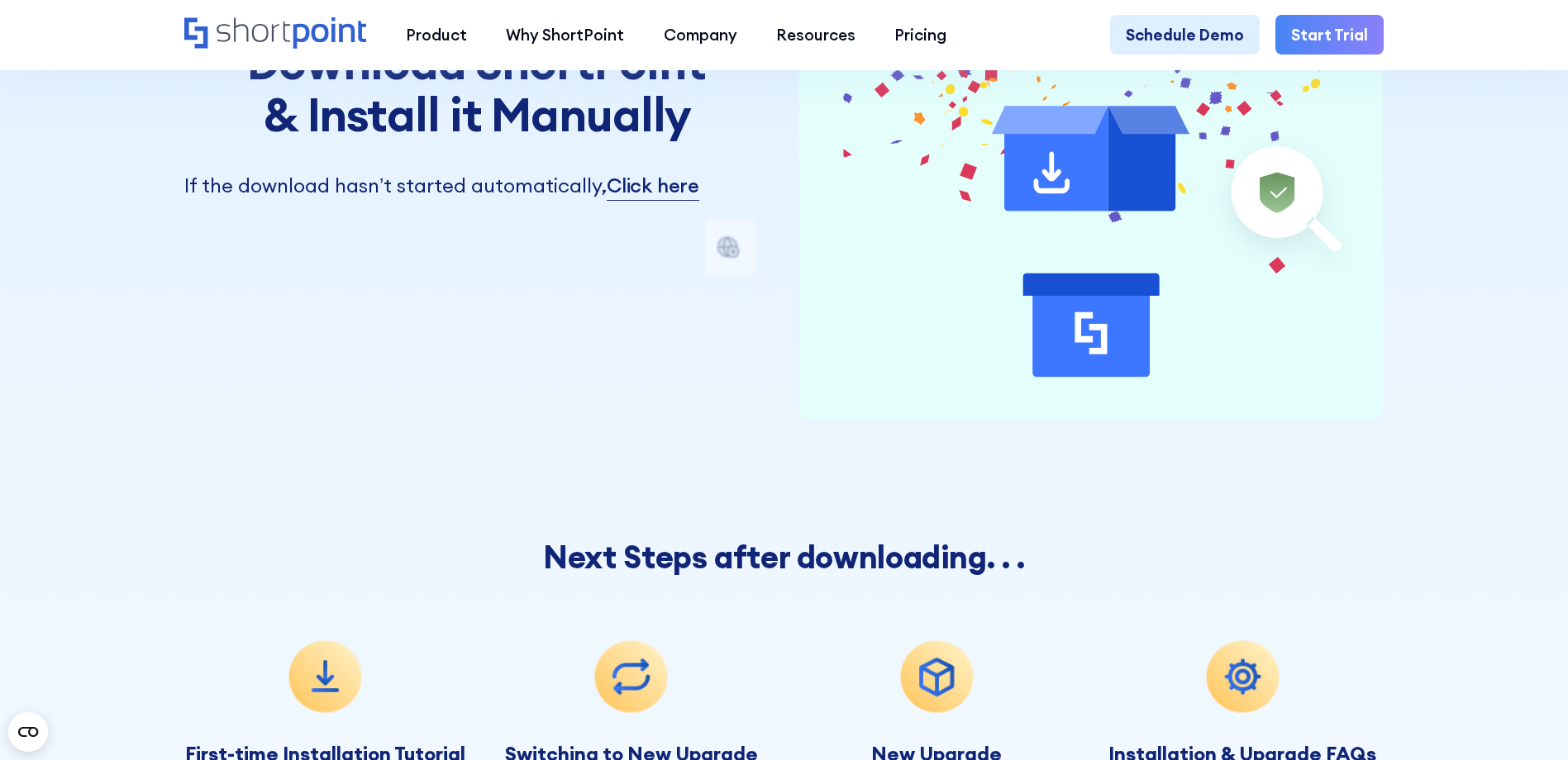
scroll to position [661, 0]
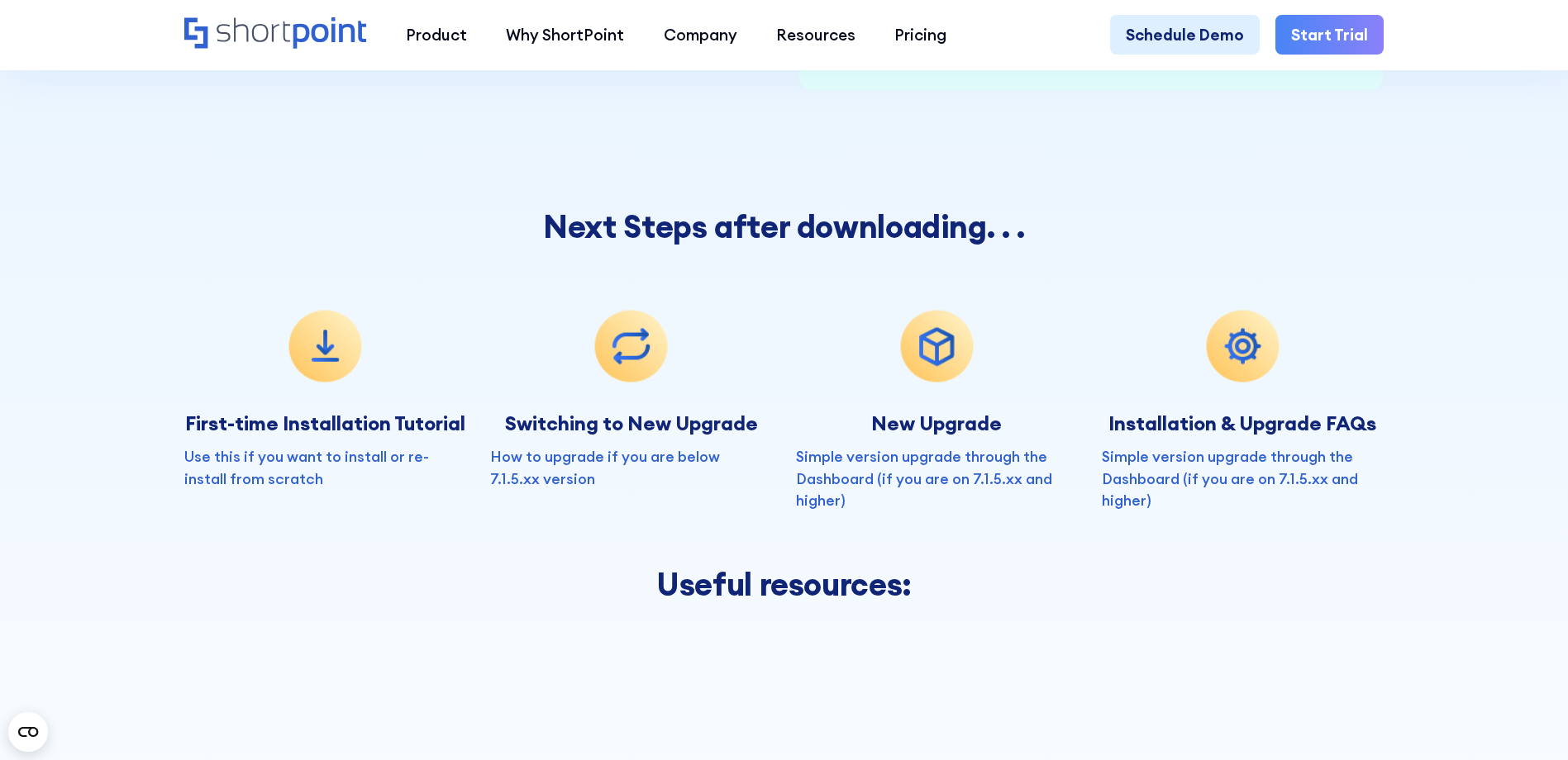
click at [887, 472] on link "Simple version upgrade through the Dashboard (if you are on 7.1.5.xx and higher)" at bounding box center [925, 478] width 256 height 63
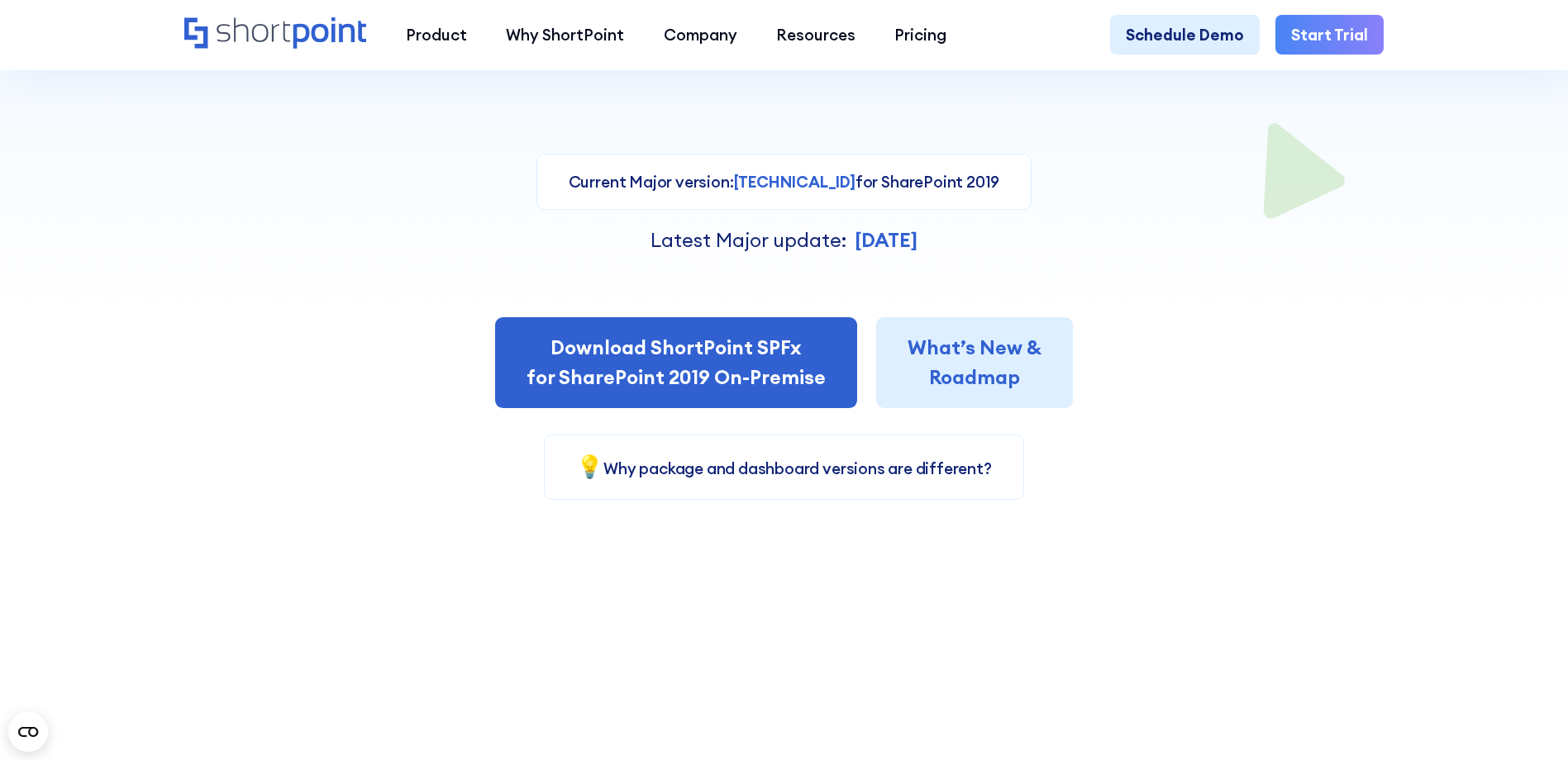
scroll to position [413, 0]
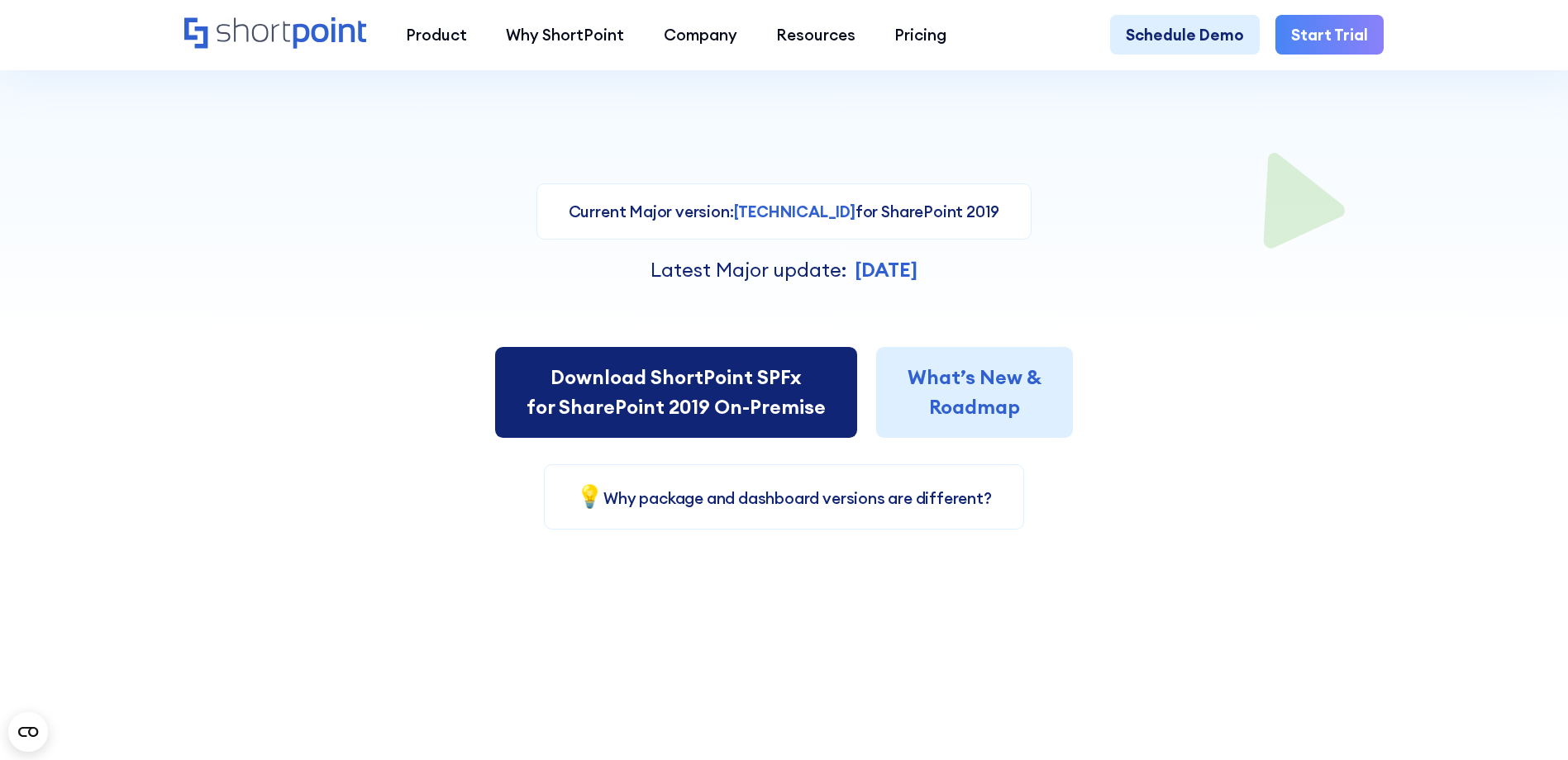
click at [685, 419] on link "Download ShortPoint SPFx for SharePoint 2019 On-Premise" at bounding box center [676, 392] width 362 height 90
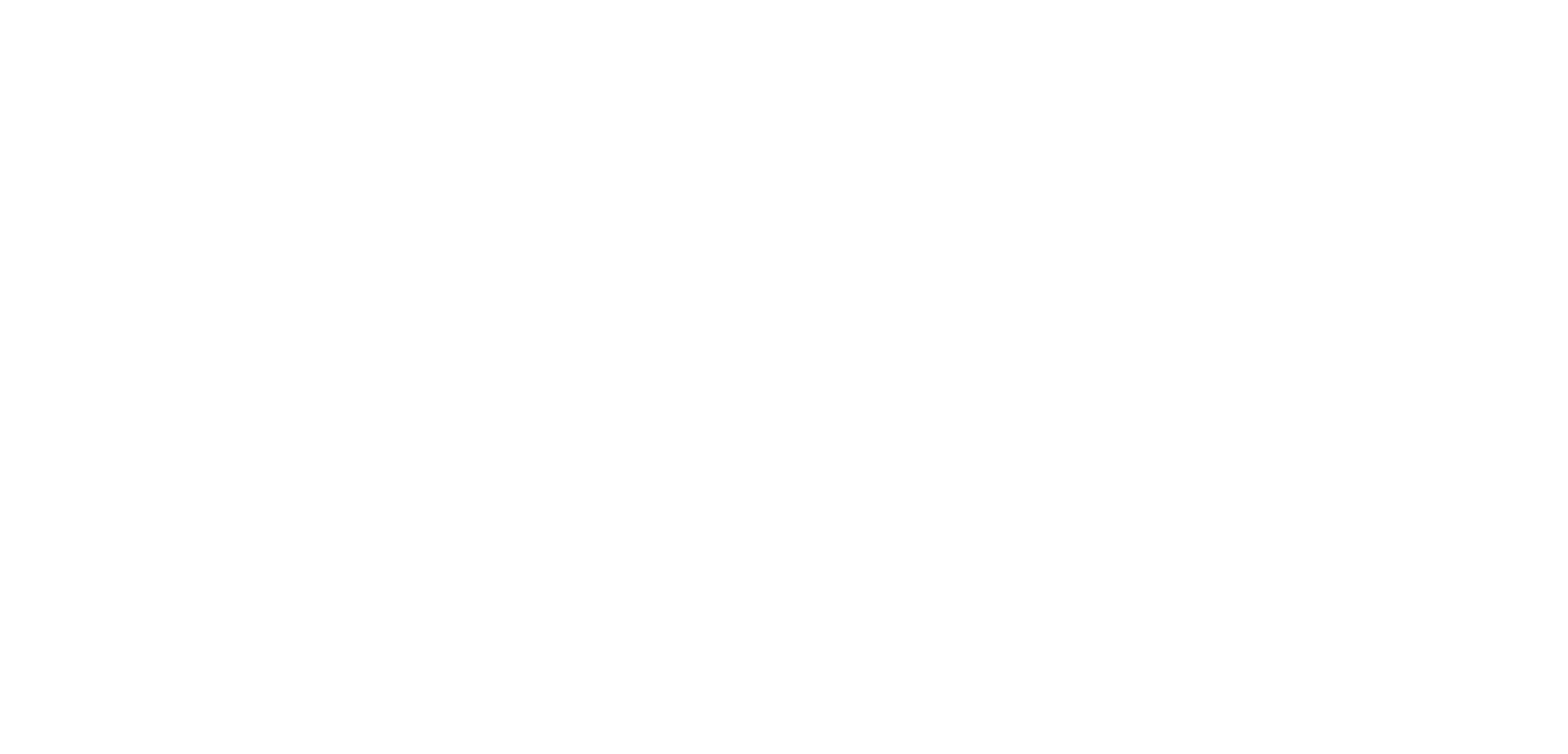
select select "SharePoint 2019 (On-Premise)"
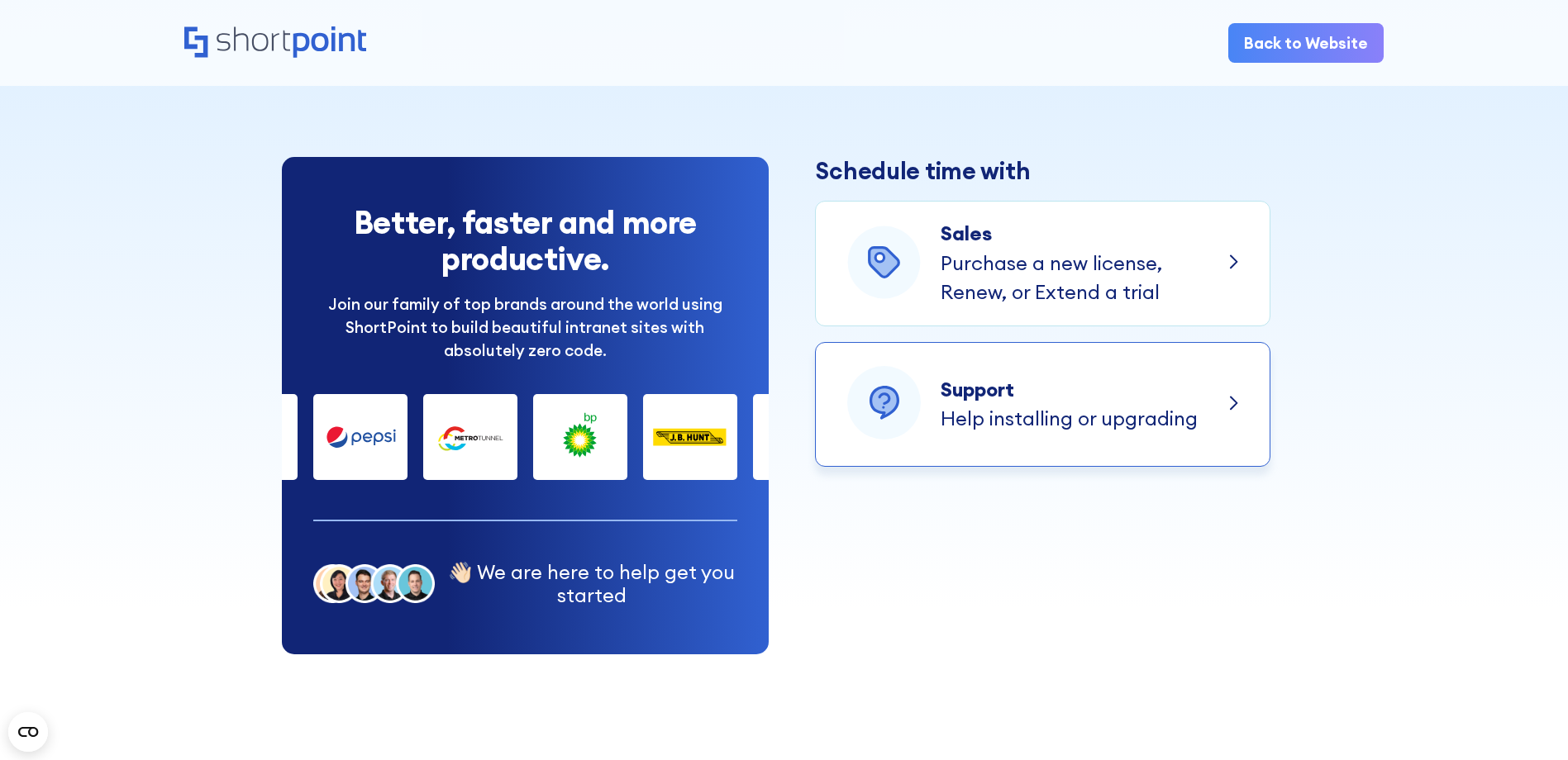
click at [1235, 409] on icon at bounding box center [1233, 403] width 6 height 12
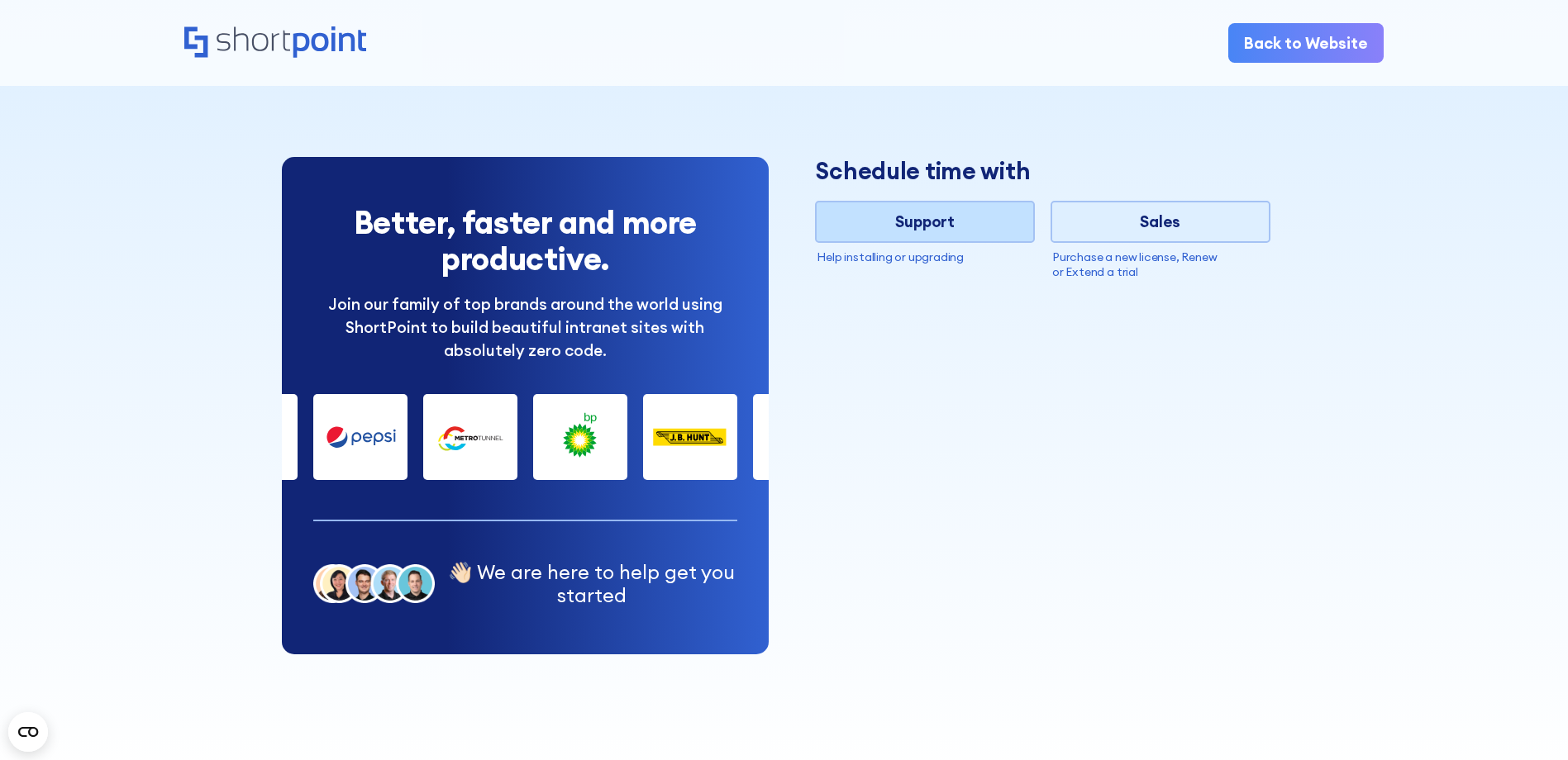
click at [1494, 63] on div "Back to Website" at bounding box center [784, 42] width 1568 height 86
click at [930, 217] on div "Support" at bounding box center [925, 221] width 216 height 23
click at [931, 259] on p "Help installing or upgrading" at bounding box center [925, 258] width 216 height 16
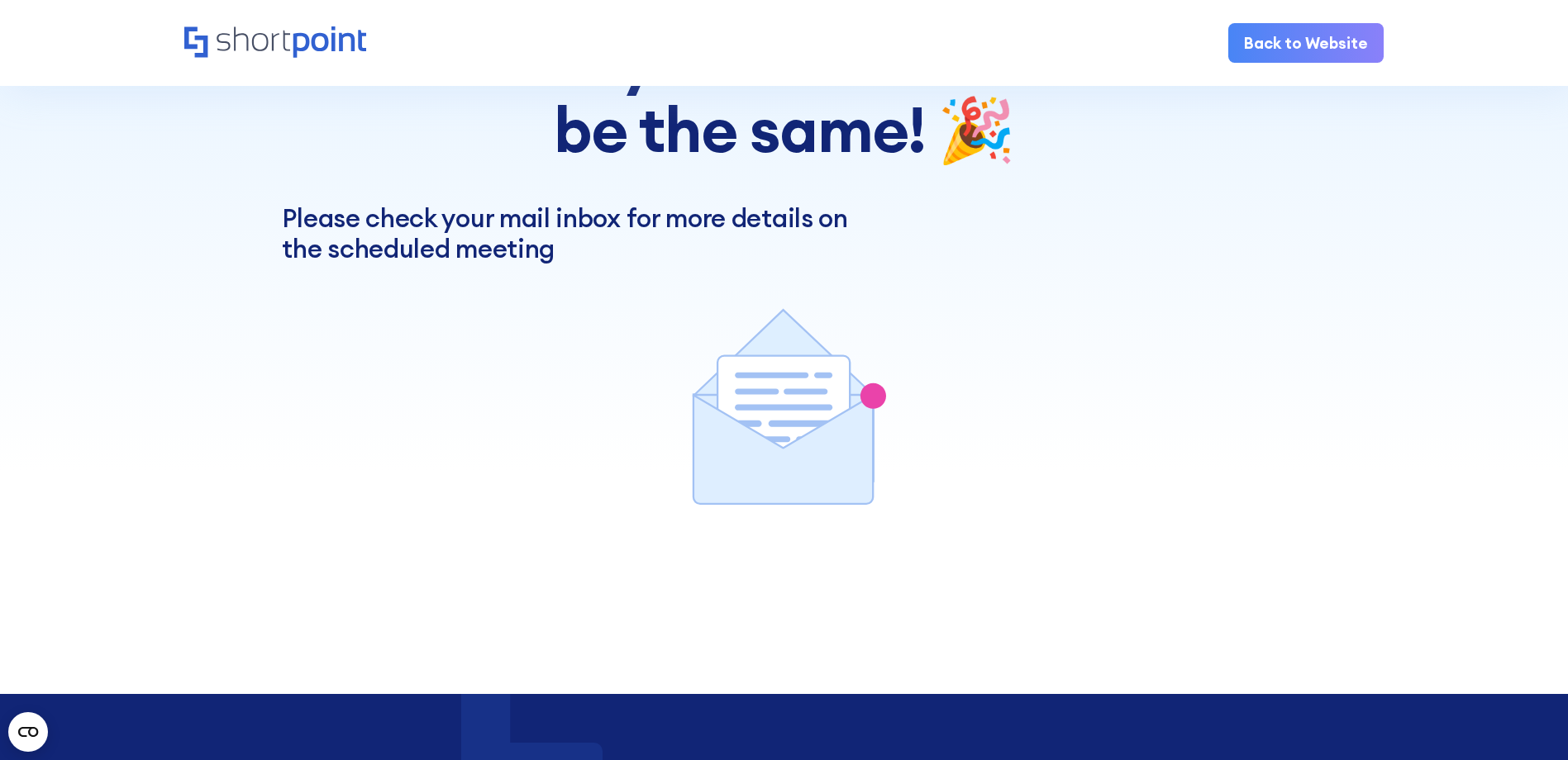
scroll to position [248, 0]
